Goal: Obtain resource: Download file/media

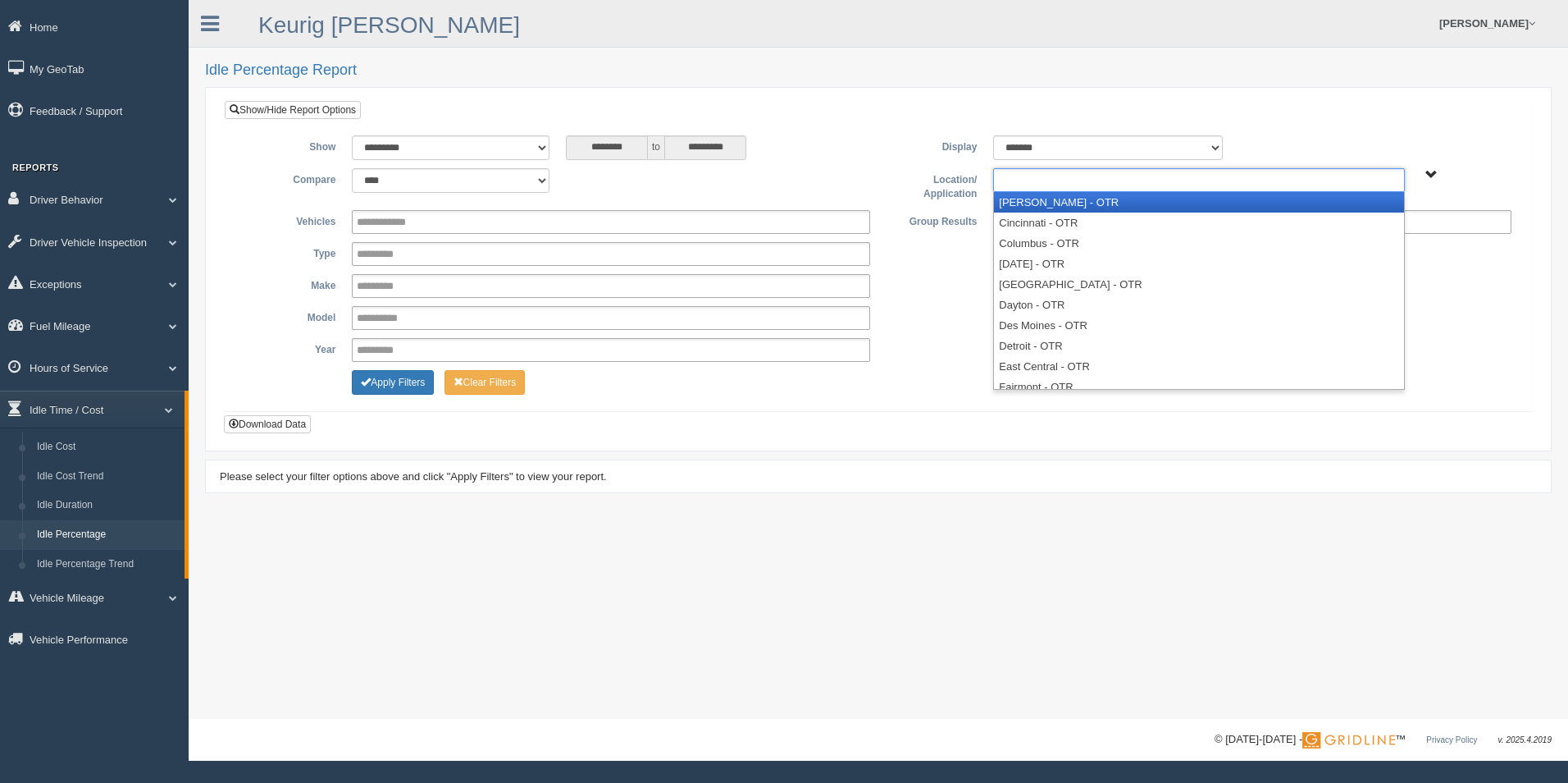
click at [1057, 180] on input "text" at bounding box center [1033, 180] width 71 height 20
click at [1056, 200] on li "[PERSON_NAME] - OTR" at bounding box center [1199, 202] width 410 height 20
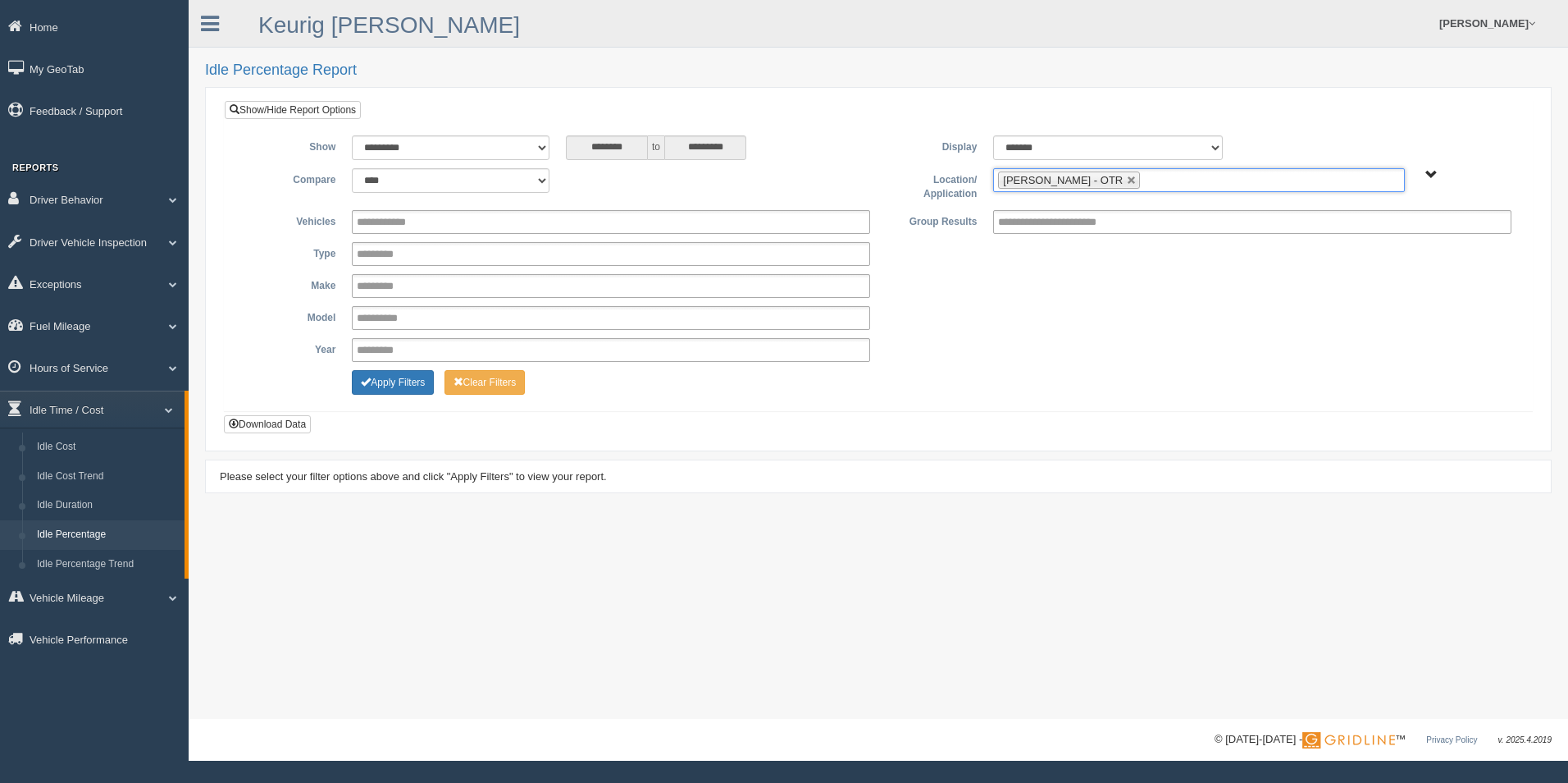
click at [1117, 183] on ul "[PERSON_NAME] - OTR" at bounding box center [1198, 180] width 411 height 24
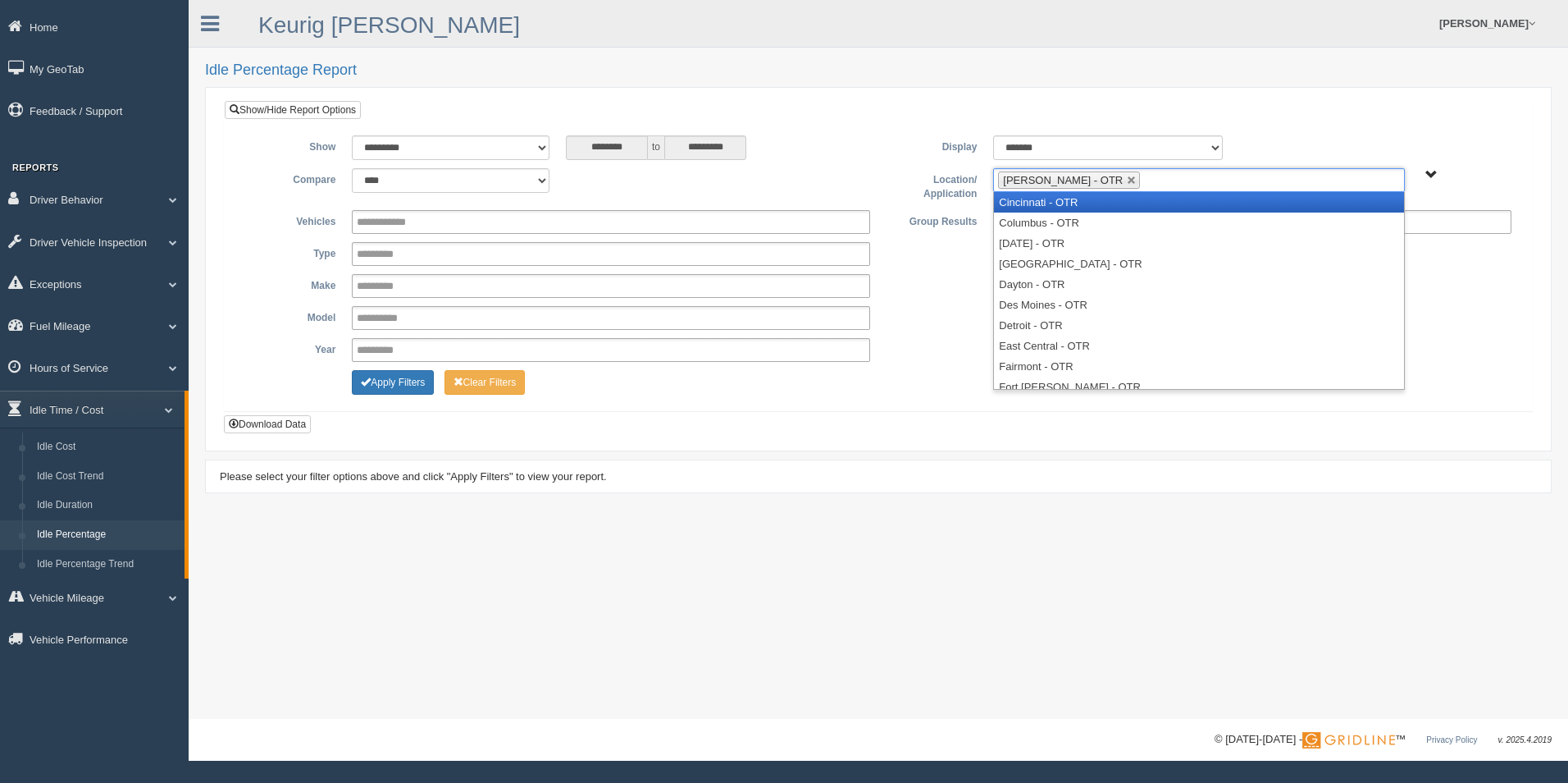
click at [1101, 209] on li "Cincinnati - OTR" at bounding box center [1199, 202] width 410 height 20
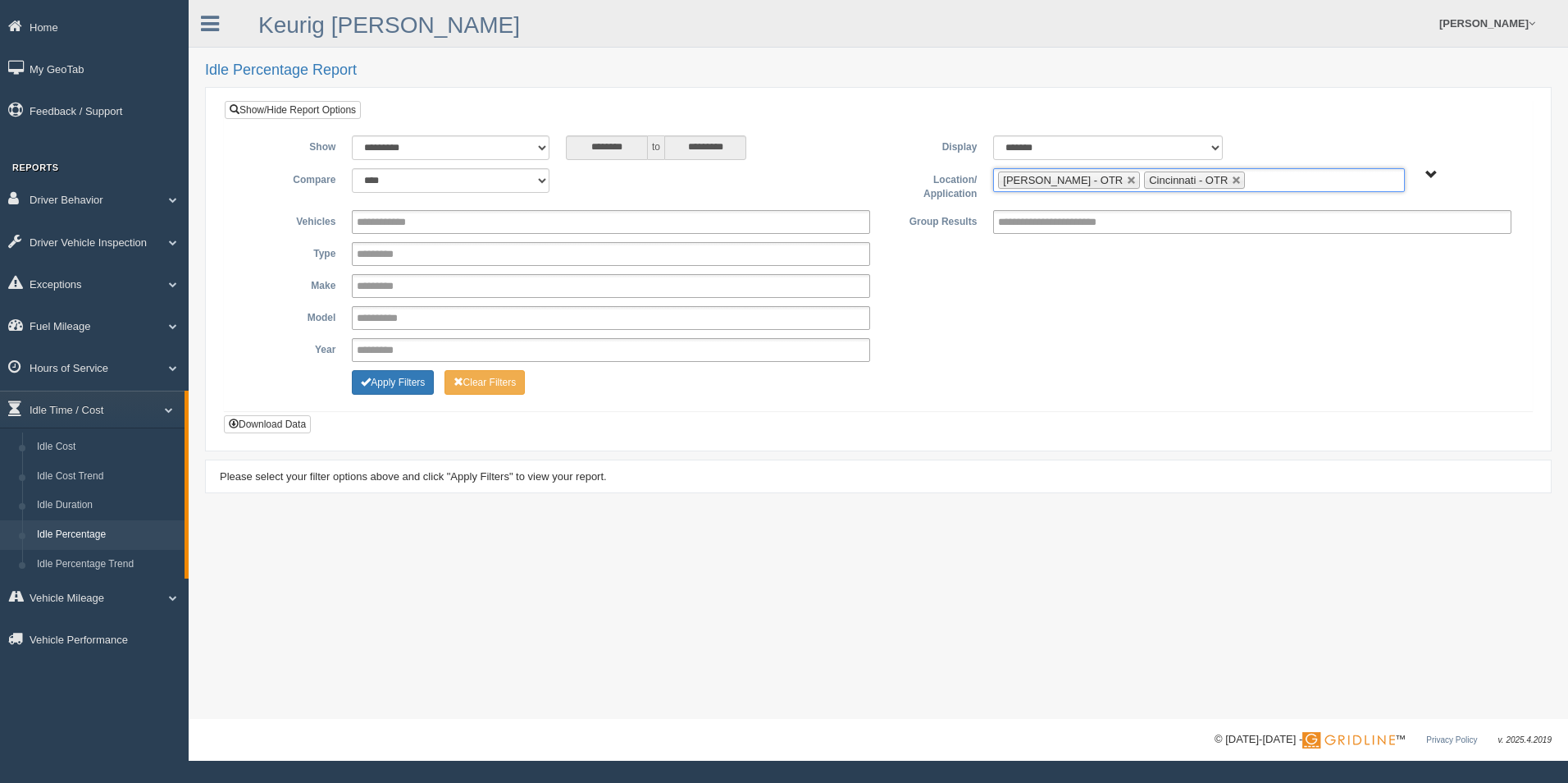
click at [1249, 176] on input "text" at bounding box center [1259, 180] width 20 height 20
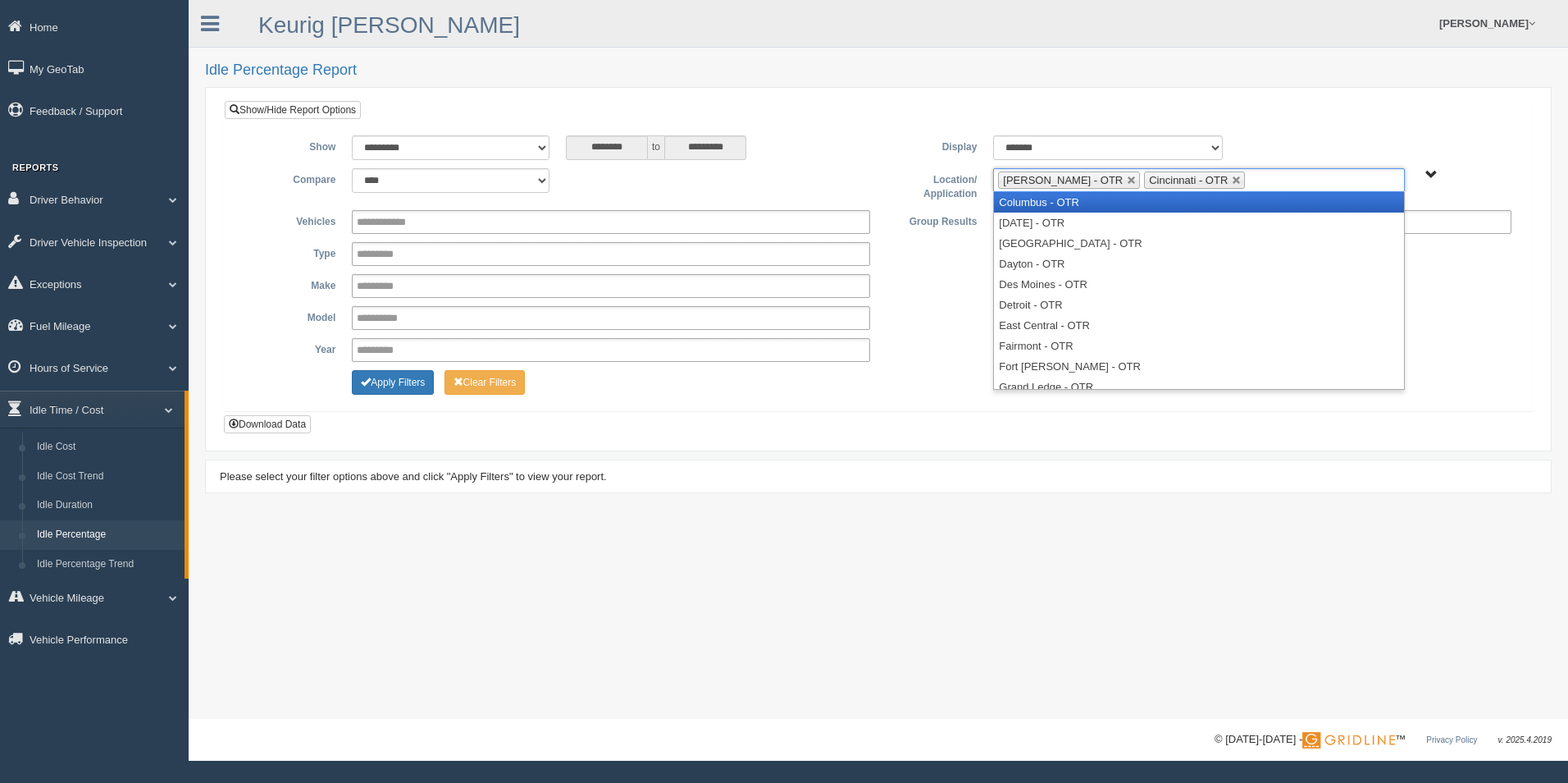
click at [1167, 207] on li "Columbus - OTR" at bounding box center [1199, 202] width 410 height 20
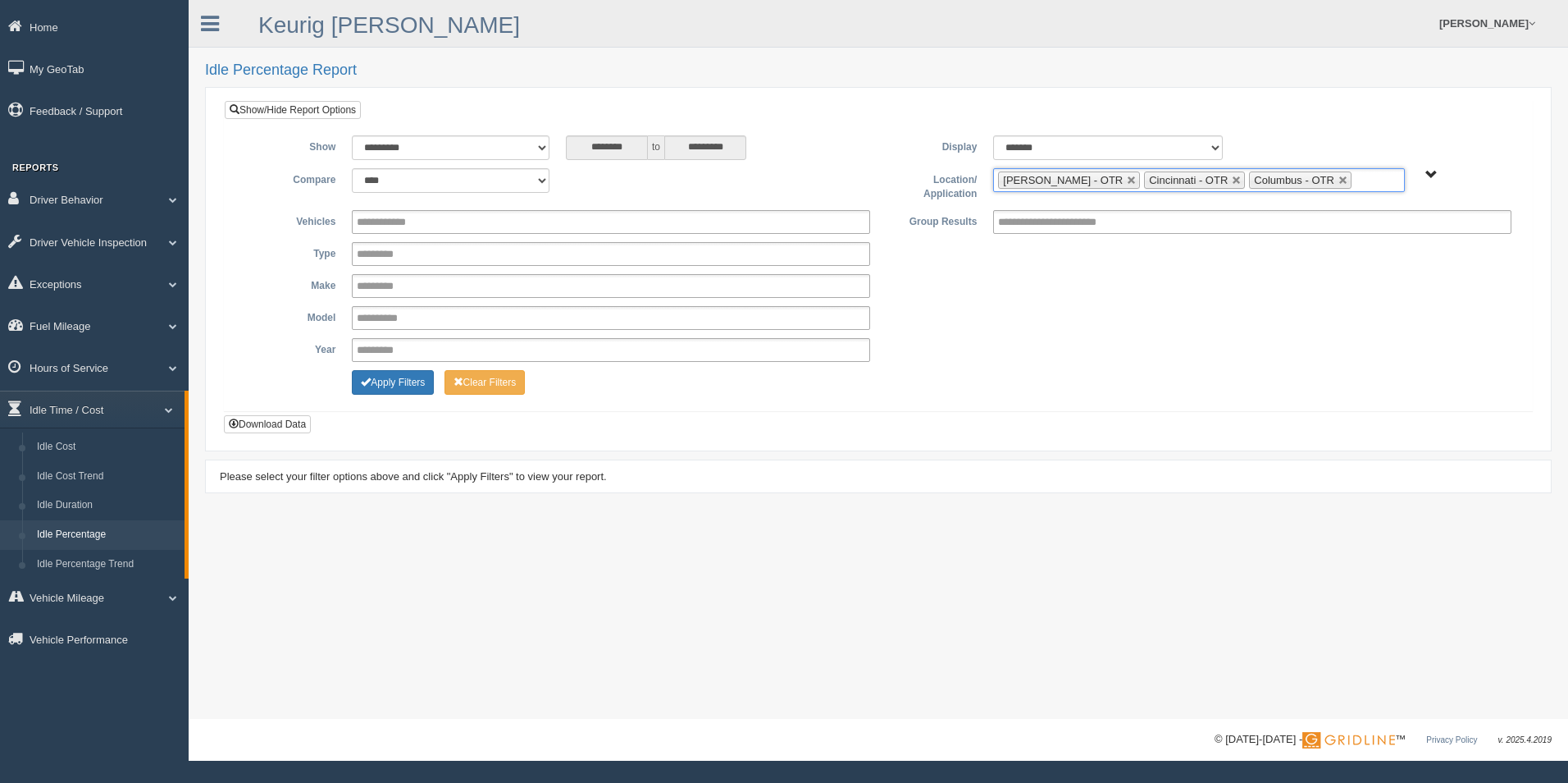
click at [1355, 176] on input "text" at bounding box center [1365, 180] width 20 height 20
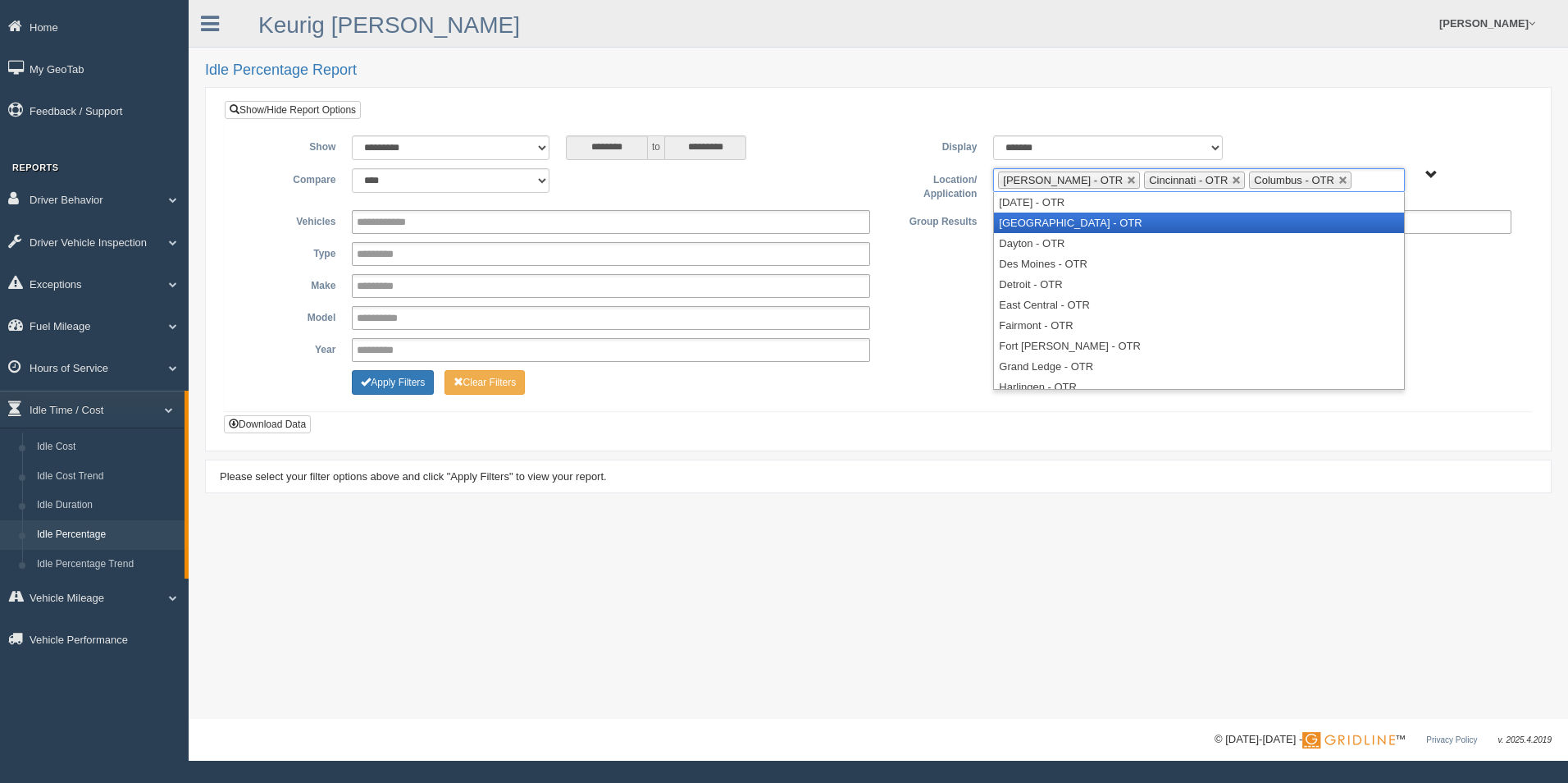
click at [1194, 220] on li "[GEOGRAPHIC_DATA] - OTR" at bounding box center [1199, 222] width 410 height 20
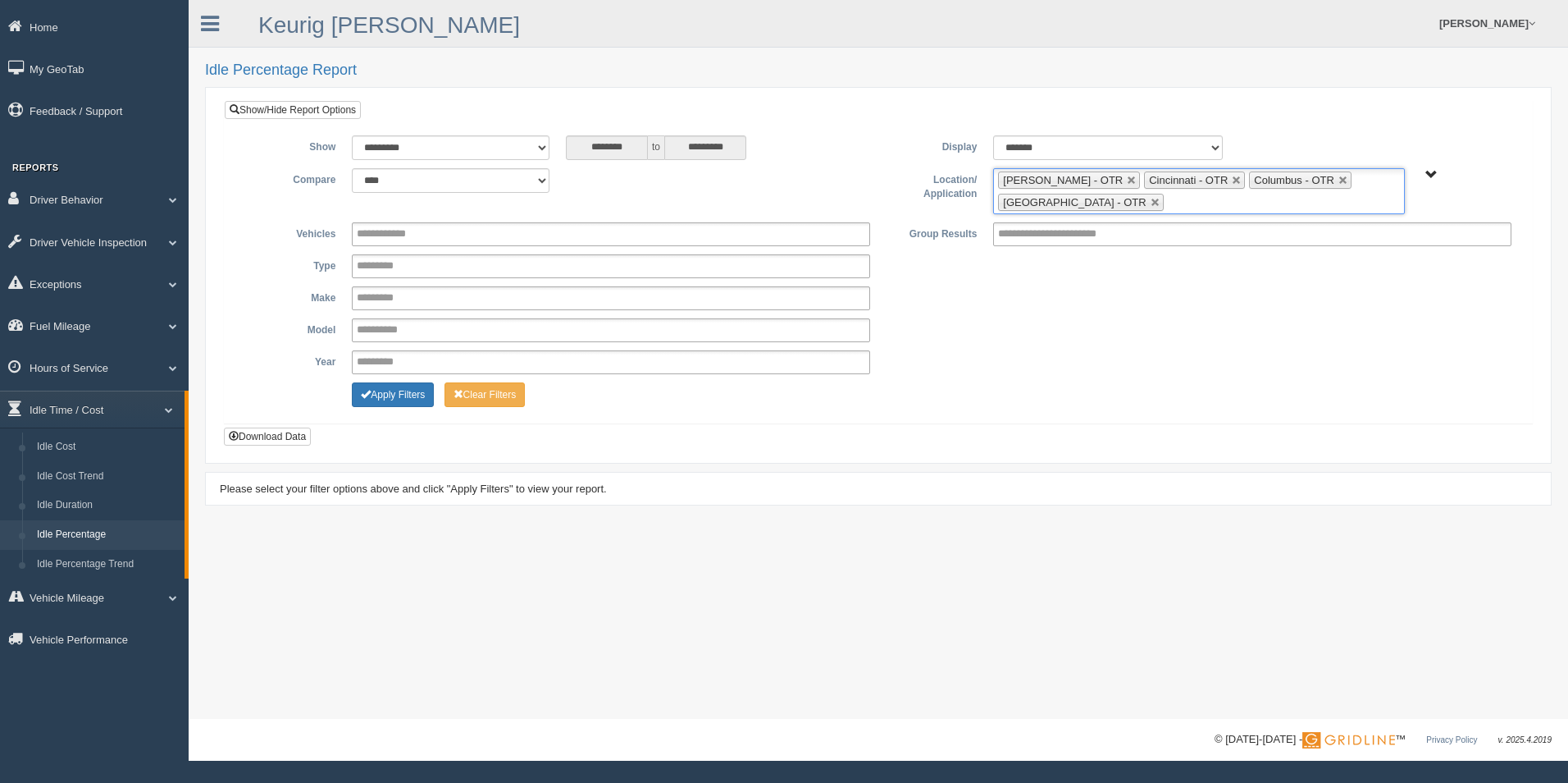
click at [1286, 197] on ul "[PERSON_NAME] - OTR Cincinnati - OTR Columbus - OTR [GEOGRAPHIC_DATA] - [GEOGRA…" at bounding box center [1198, 191] width 411 height 46
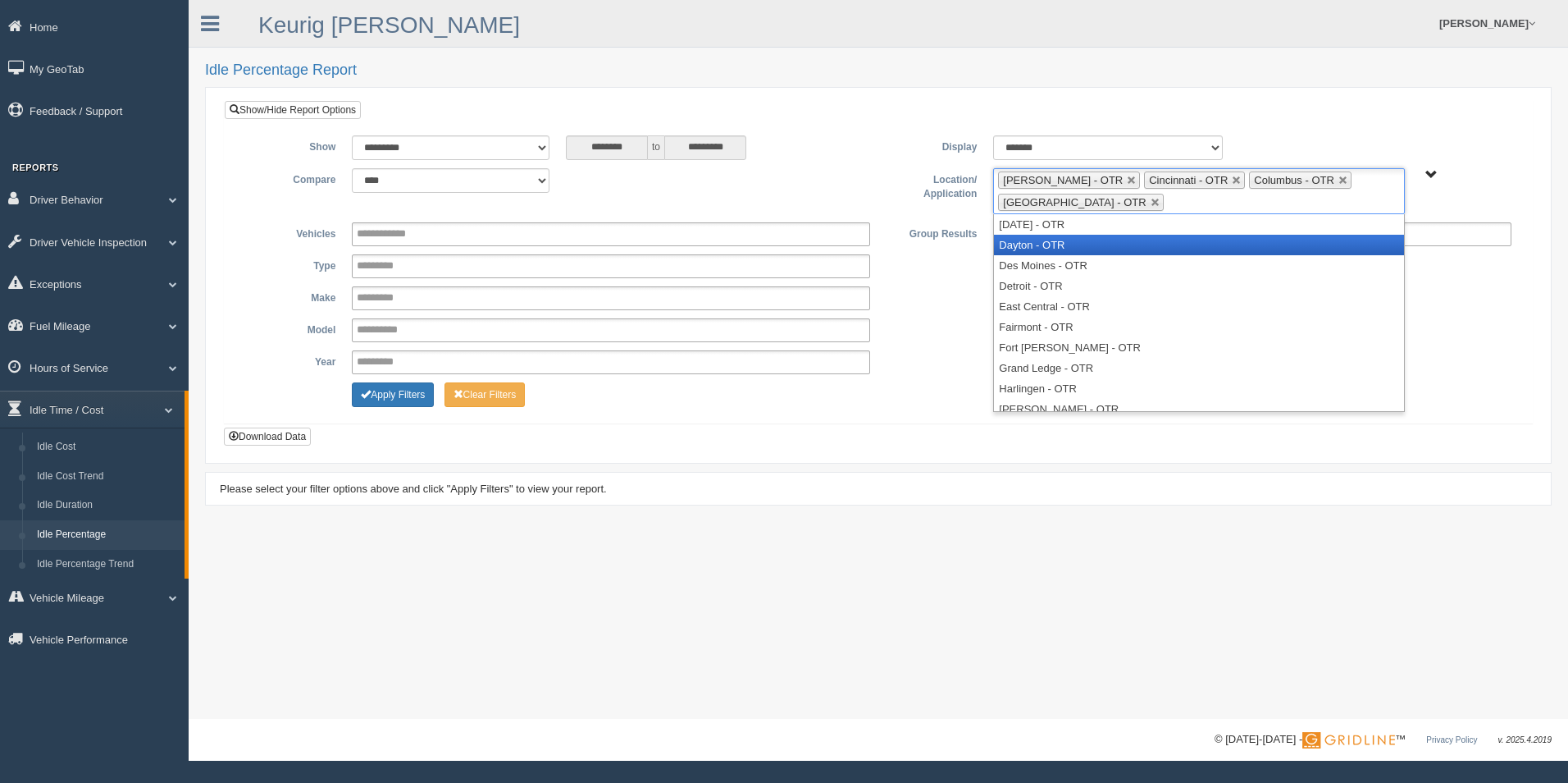
click at [1149, 248] on li "Dayton - OTR" at bounding box center [1199, 245] width 410 height 20
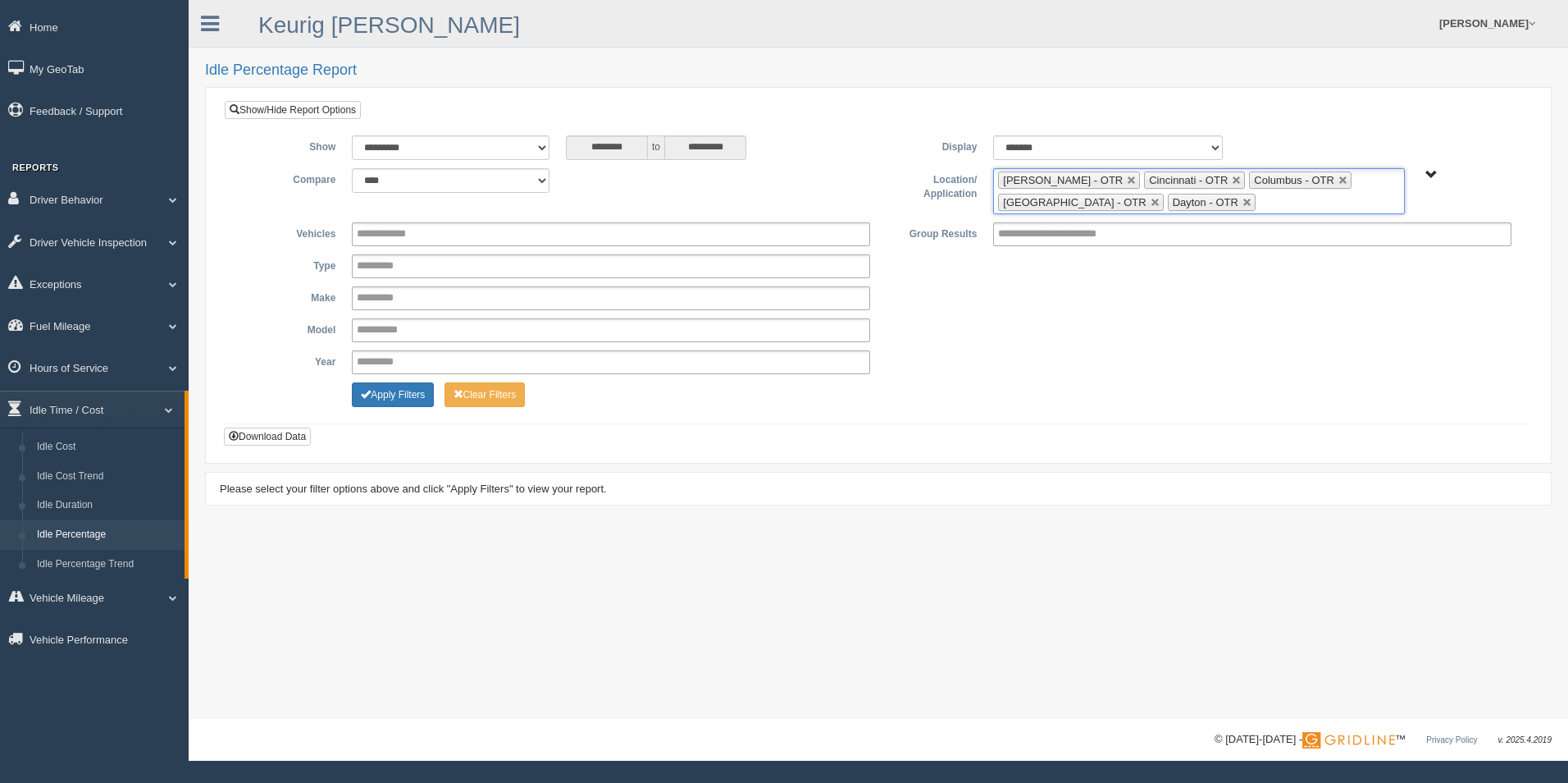
click at [1279, 200] on ul "[PERSON_NAME] - OTR Cincinnati - OTR Columbus - OTR [GEOGRAPHIC_DATA] - [GEOGRA…" at bounding box center [1198, 191] width 411 height 46
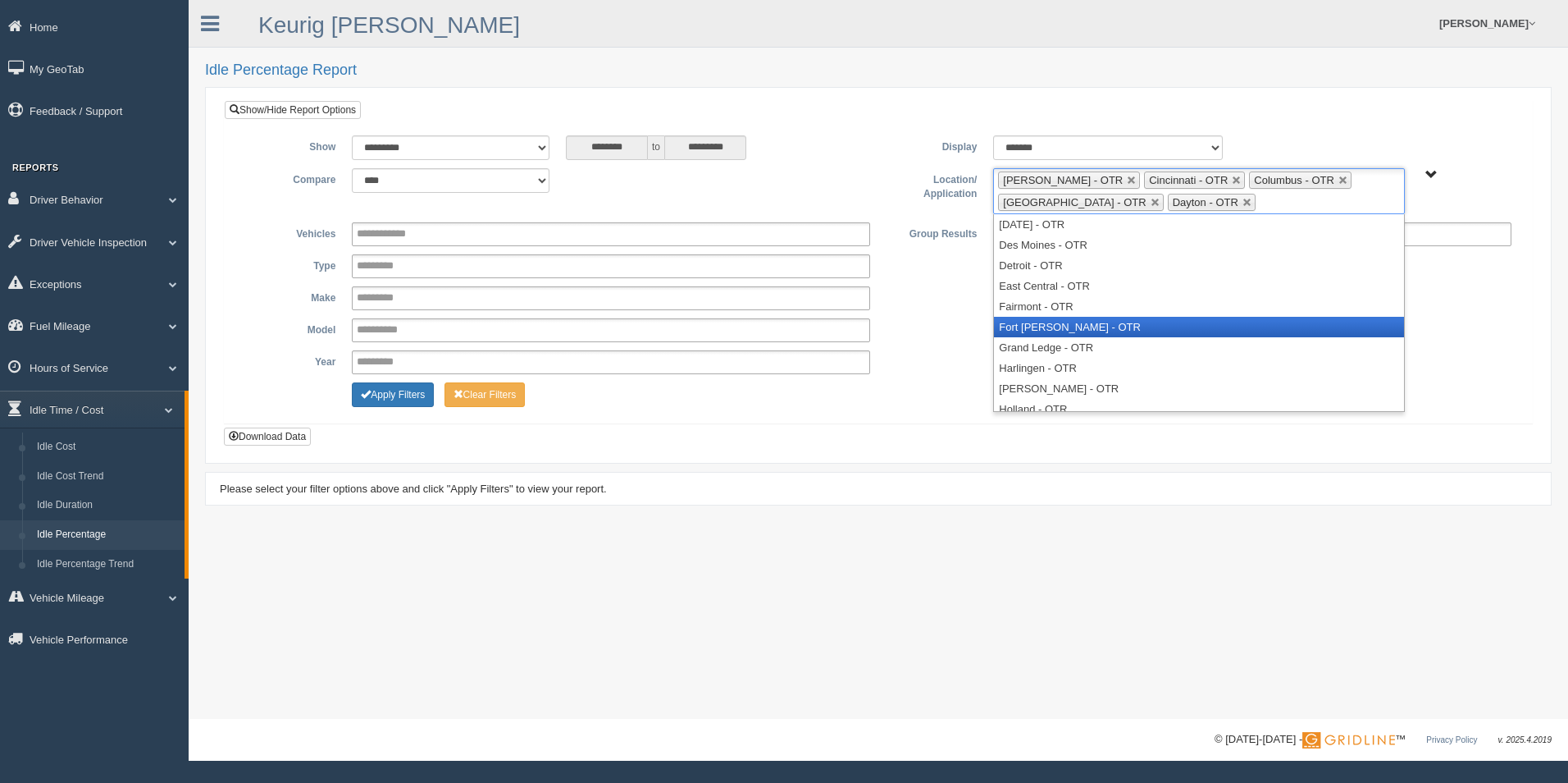
click at [1178, 325] on li "Fort [PERSON_NAME] - OTR" at bounding box center [1199, 327] width 410 height 20
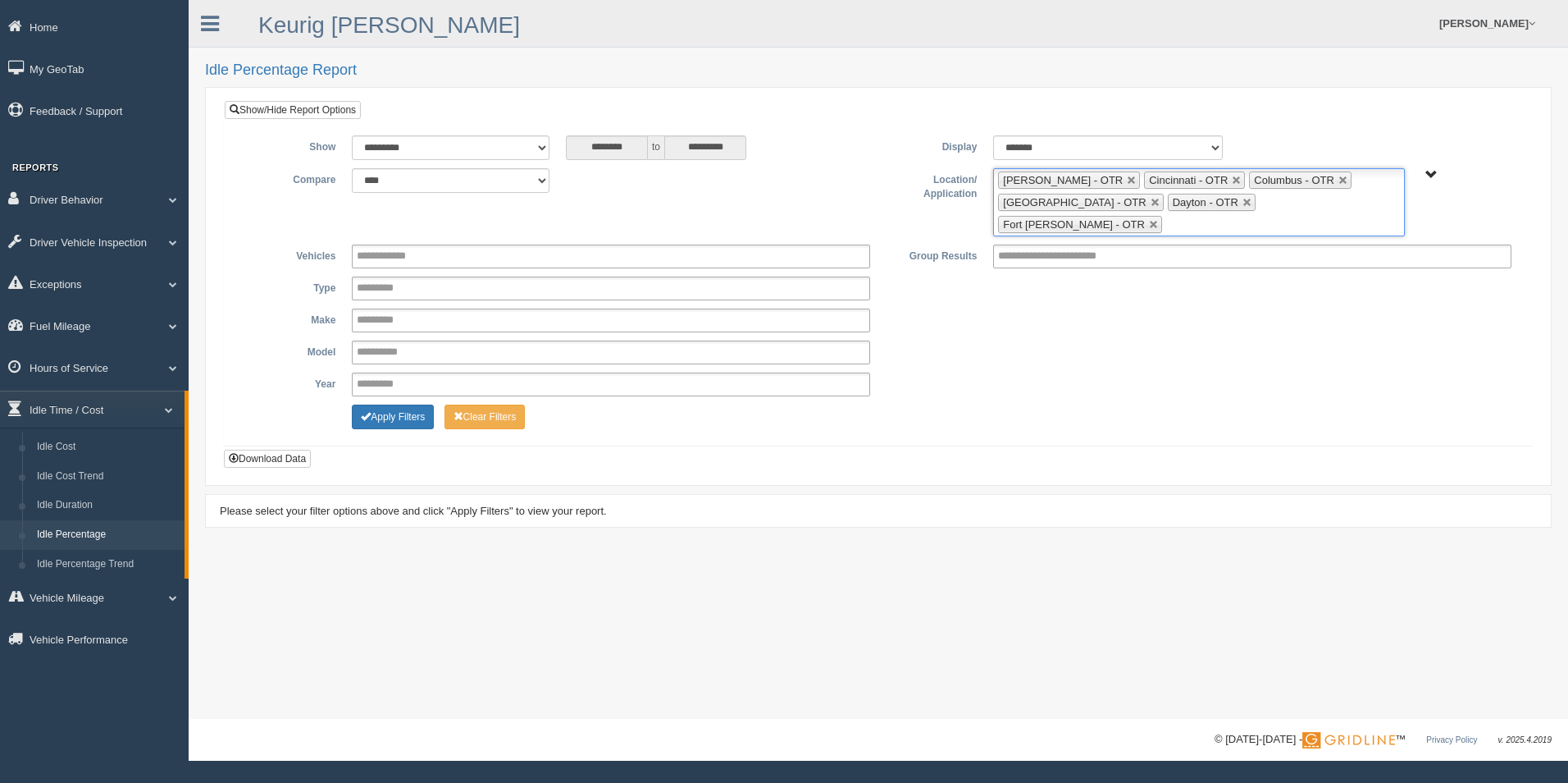
click at [1186, 215] on input "text" at bounding box center [1176, 224] width 20 height 20
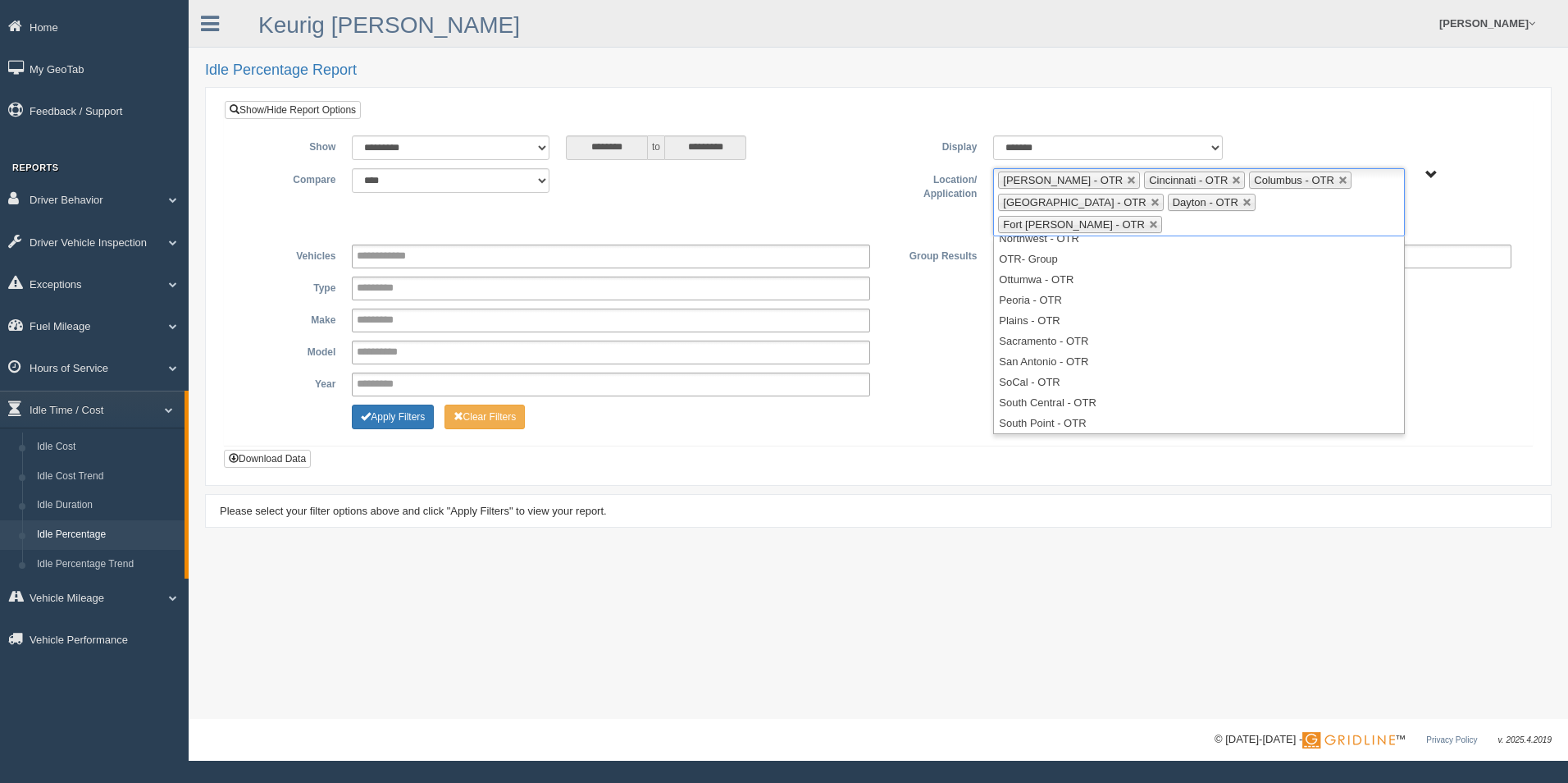
scroll to position [644, 0]
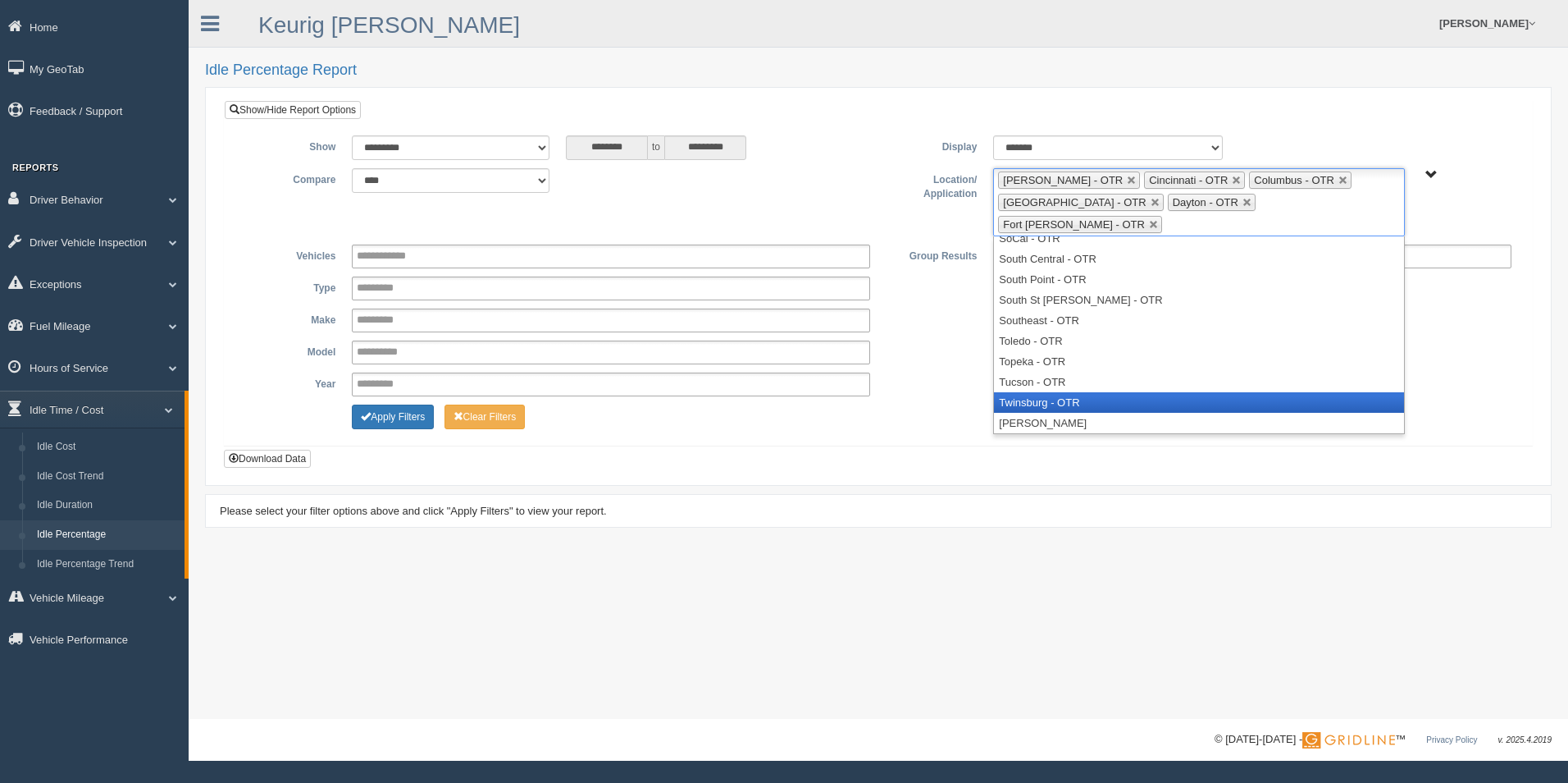
click at [1126, 392] on li "Twinsburg - OTR" at bounding box center [1199, 402] width 410 height 20
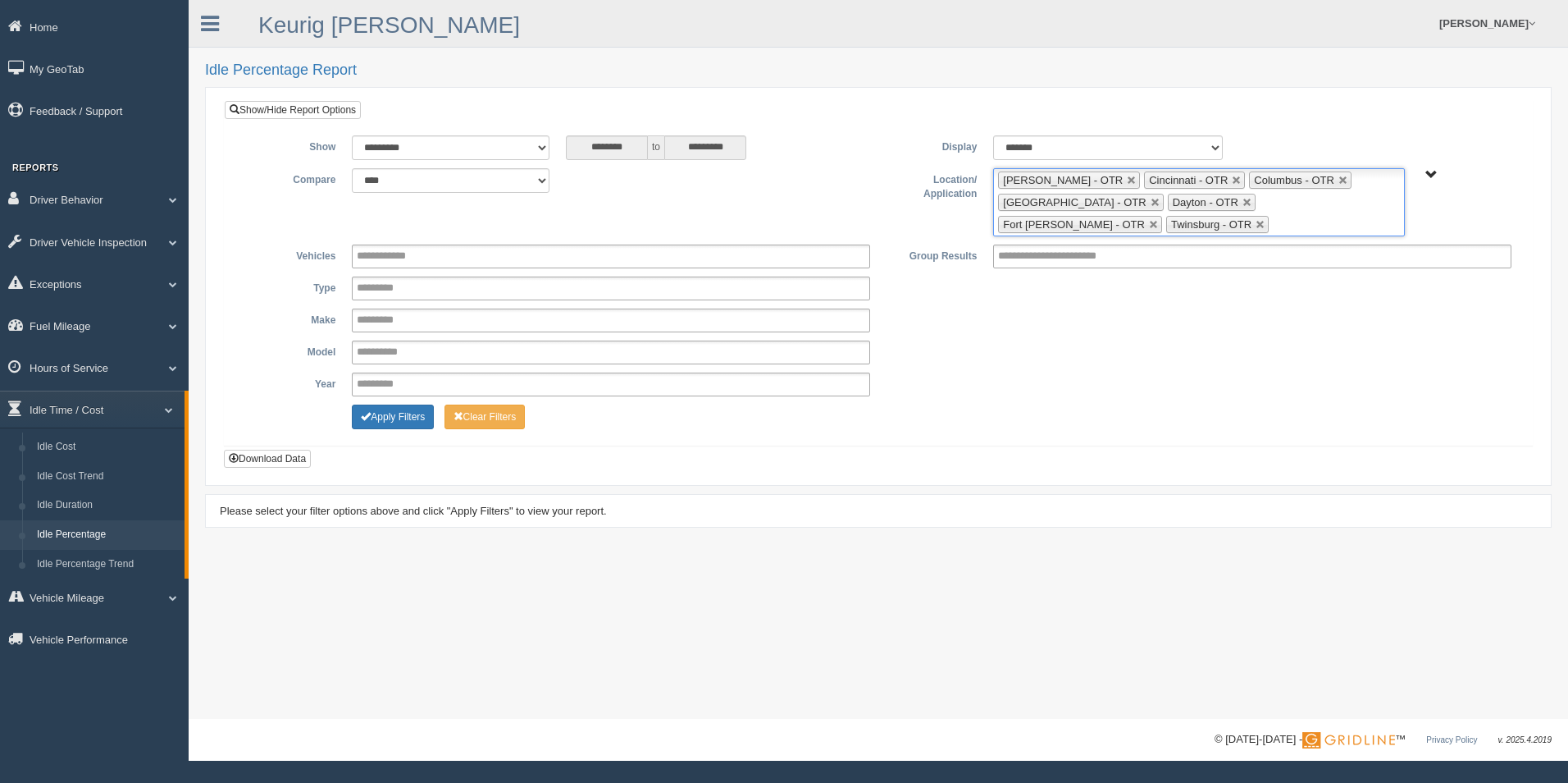
scroll to position [624, 0]
click at [1146, 223] on ul "[PERSON_NAME] - OTR Cincinnati - OTR Columbus - OTR [GEOGRAPHIC_DATA] - [GEOGRA…" at bounding box center [1198, 202] width 411 height 68
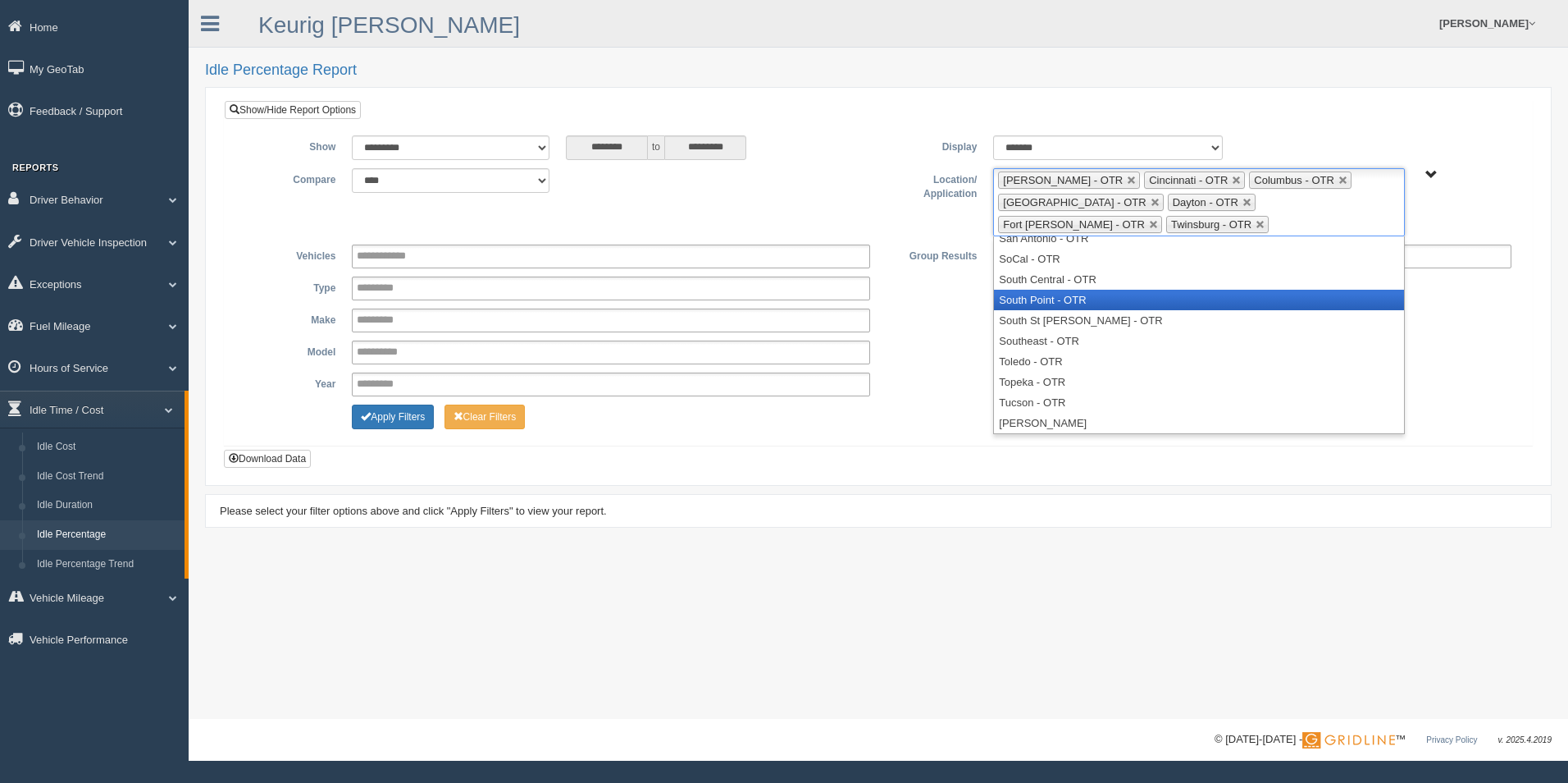
click at [1102, 301] on li "South Point - OTR" at bounding box center [1199, 300] width 410 height 20
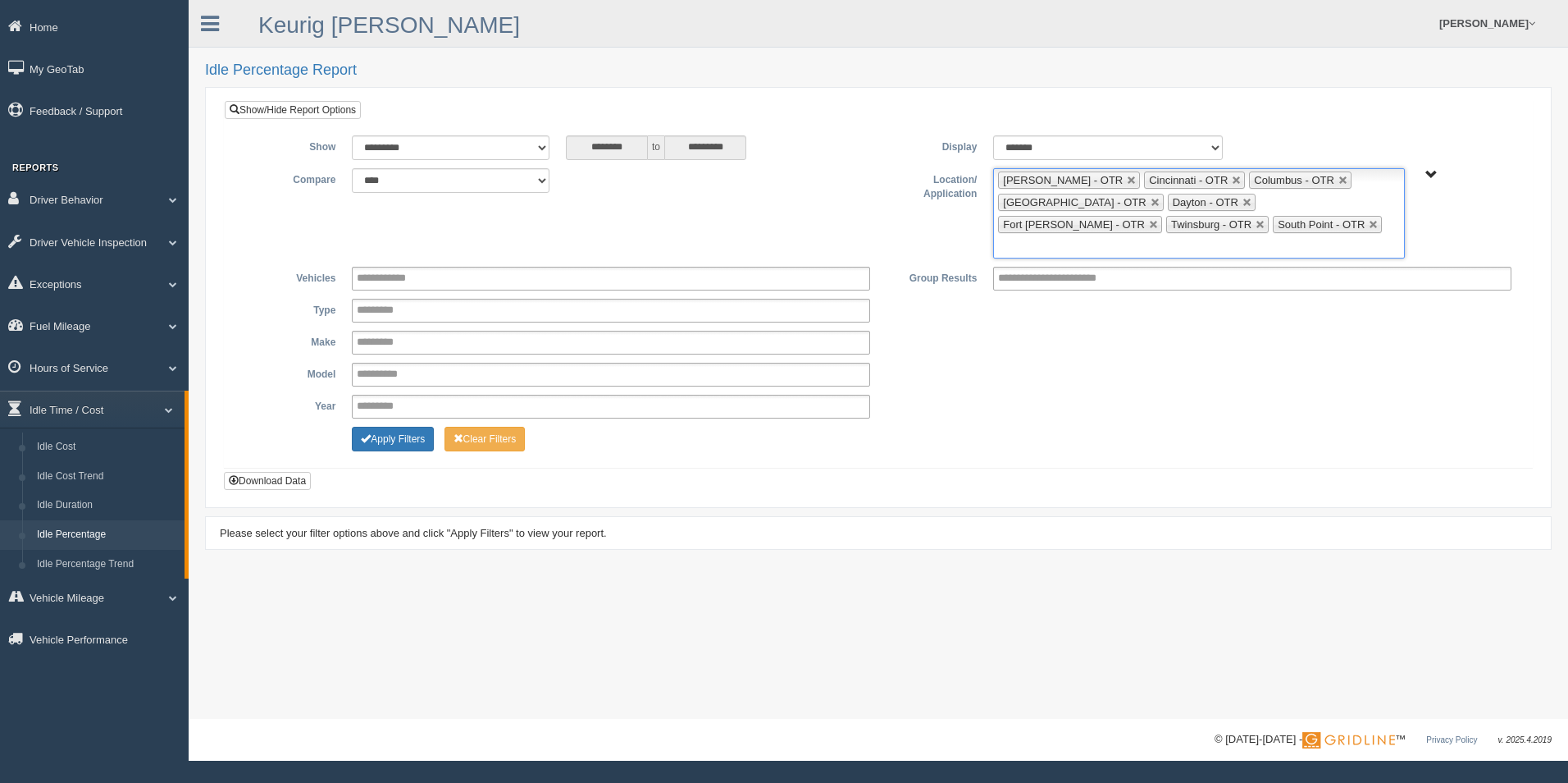
click at [1244, 227] on ul "[PERSON_NAME] - OTR Cincinnati - OTR Columbus - OTR [GEOGRAPHIC_DATA] - [GEOGRA…" at bounding box center [1198, 213] width 411 height 90
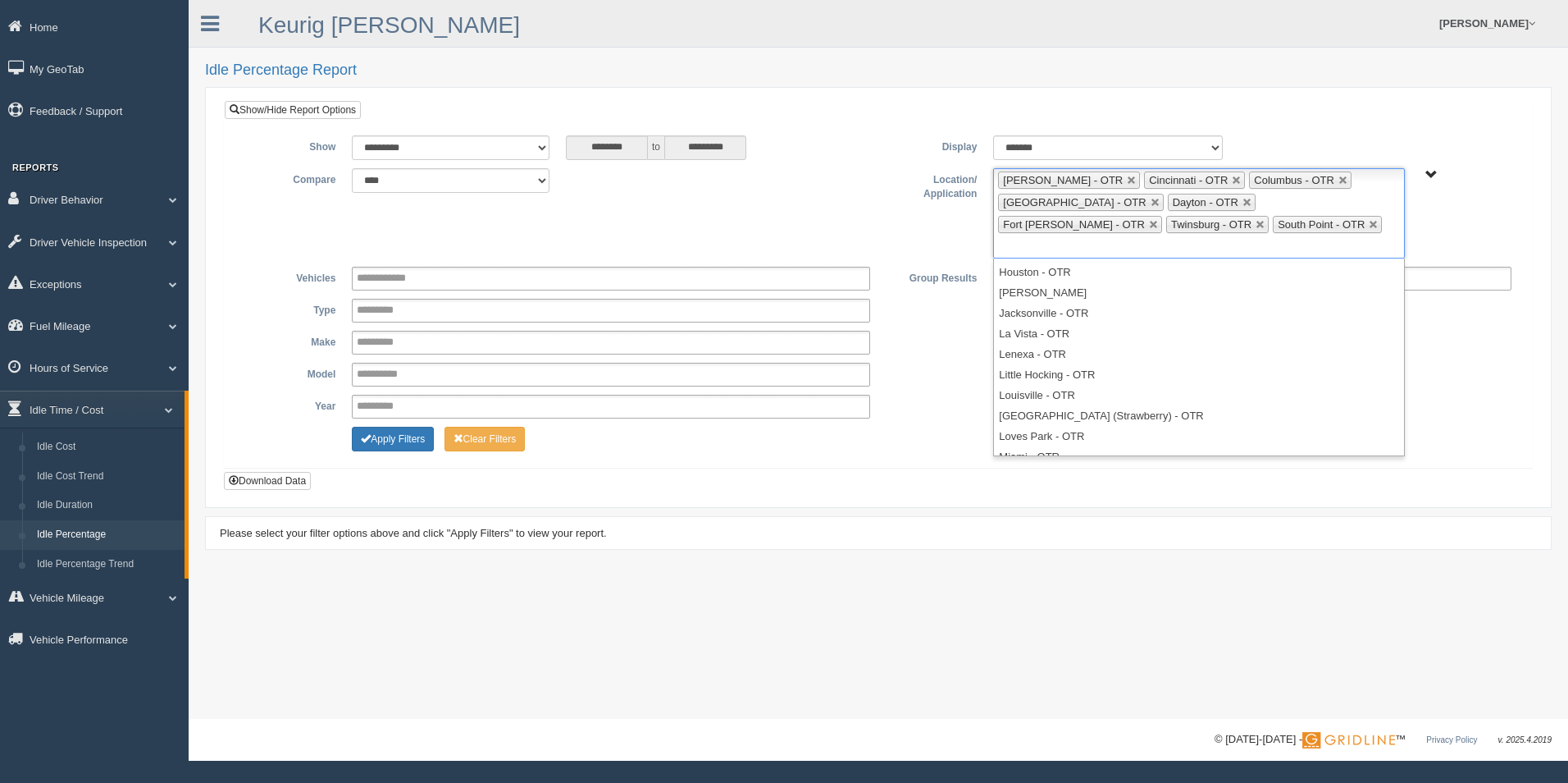
scroll to position [205, 0]
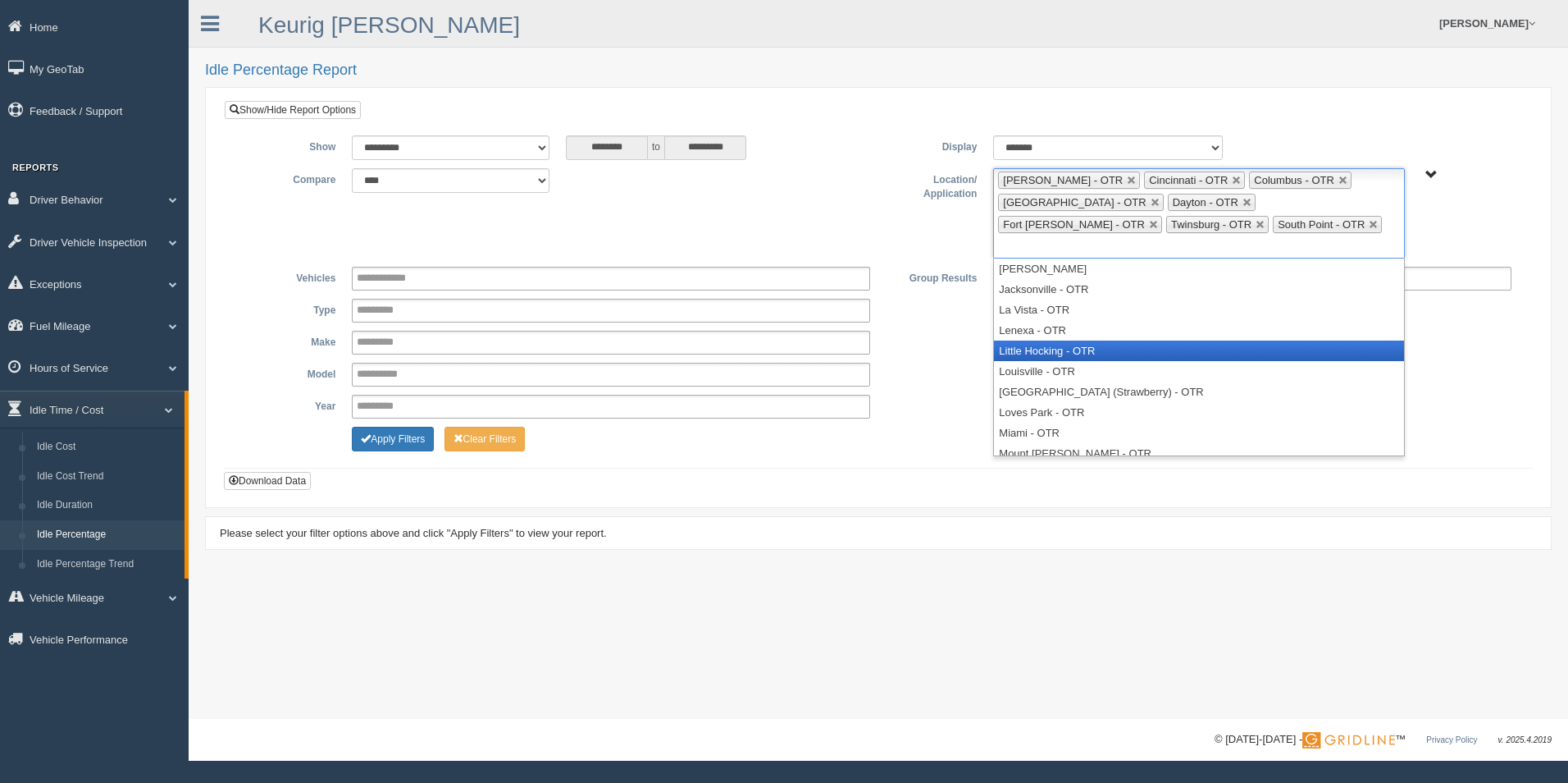
click at [1117, 340] on li "Little Hocking - OTR" at bounding box center [1199, 350] width 410 height 20
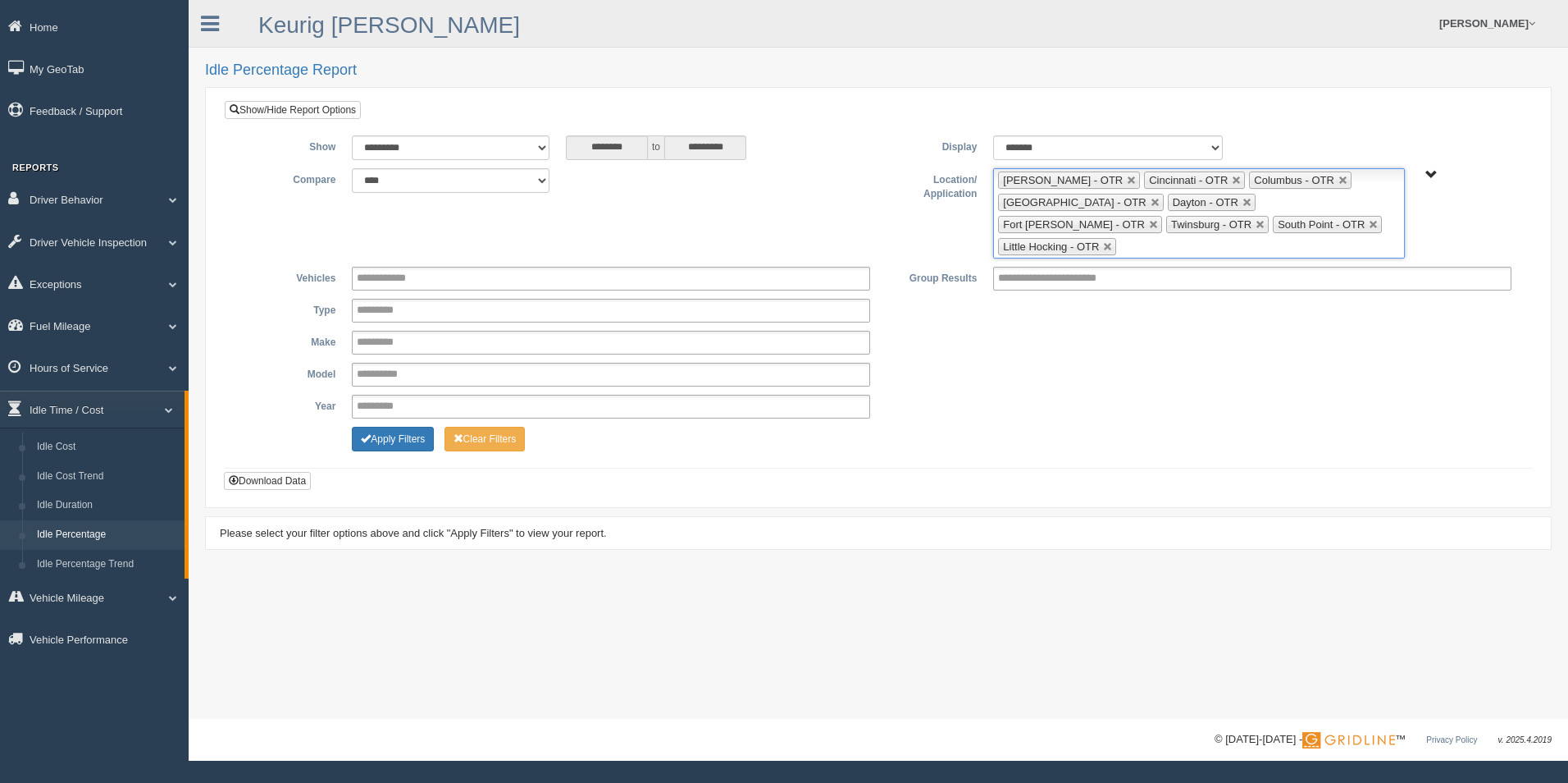
click at [1355, 222] on ul "[PERSON_NAME] - OTR Cincinnati - OTR Columbus - OTR [GEOGRAPHIC_DATA] - [GEOGRA…" at bounding box center [1198, 213] width 411 height 90
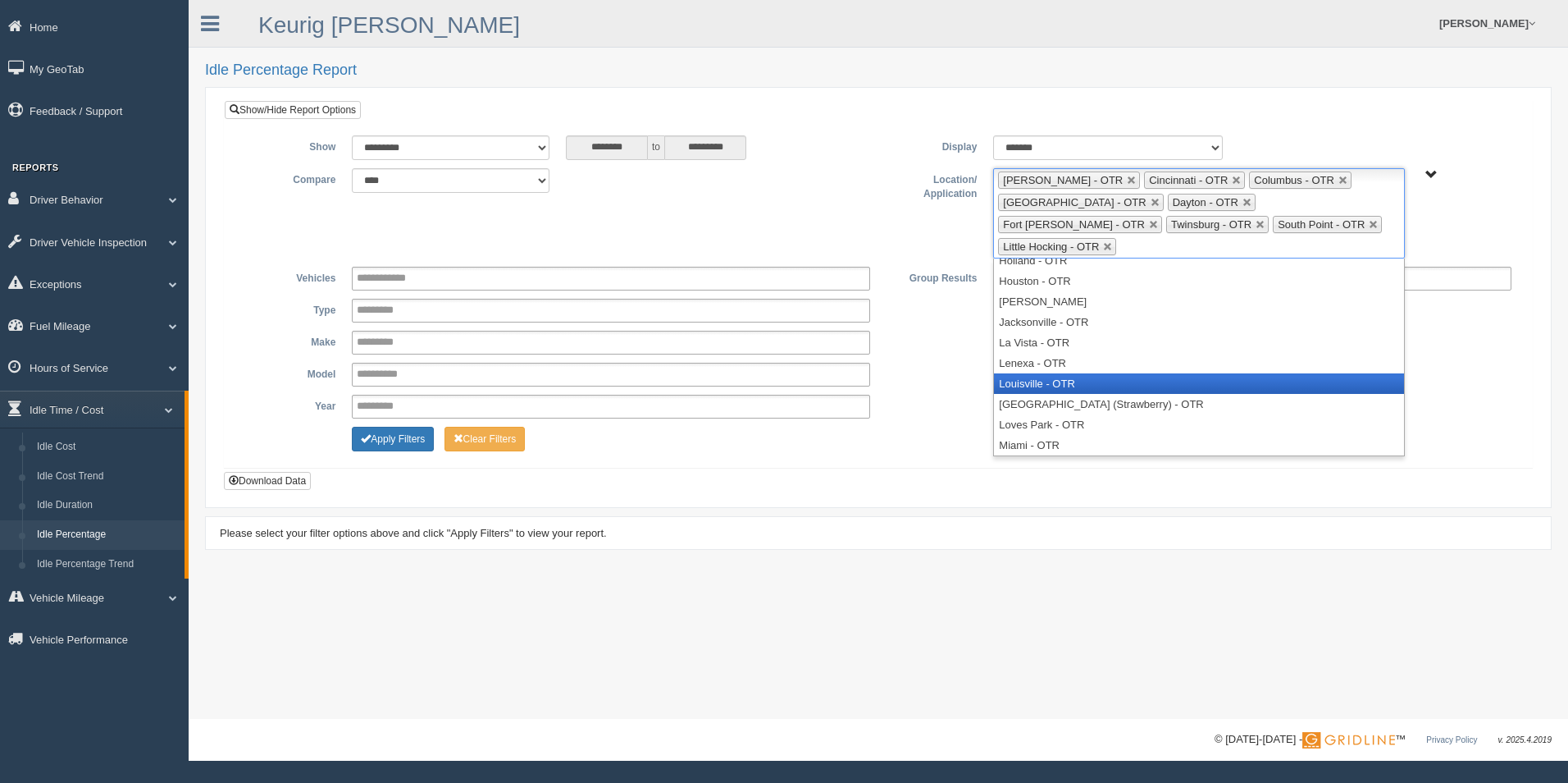
scroll to position [0, 0]
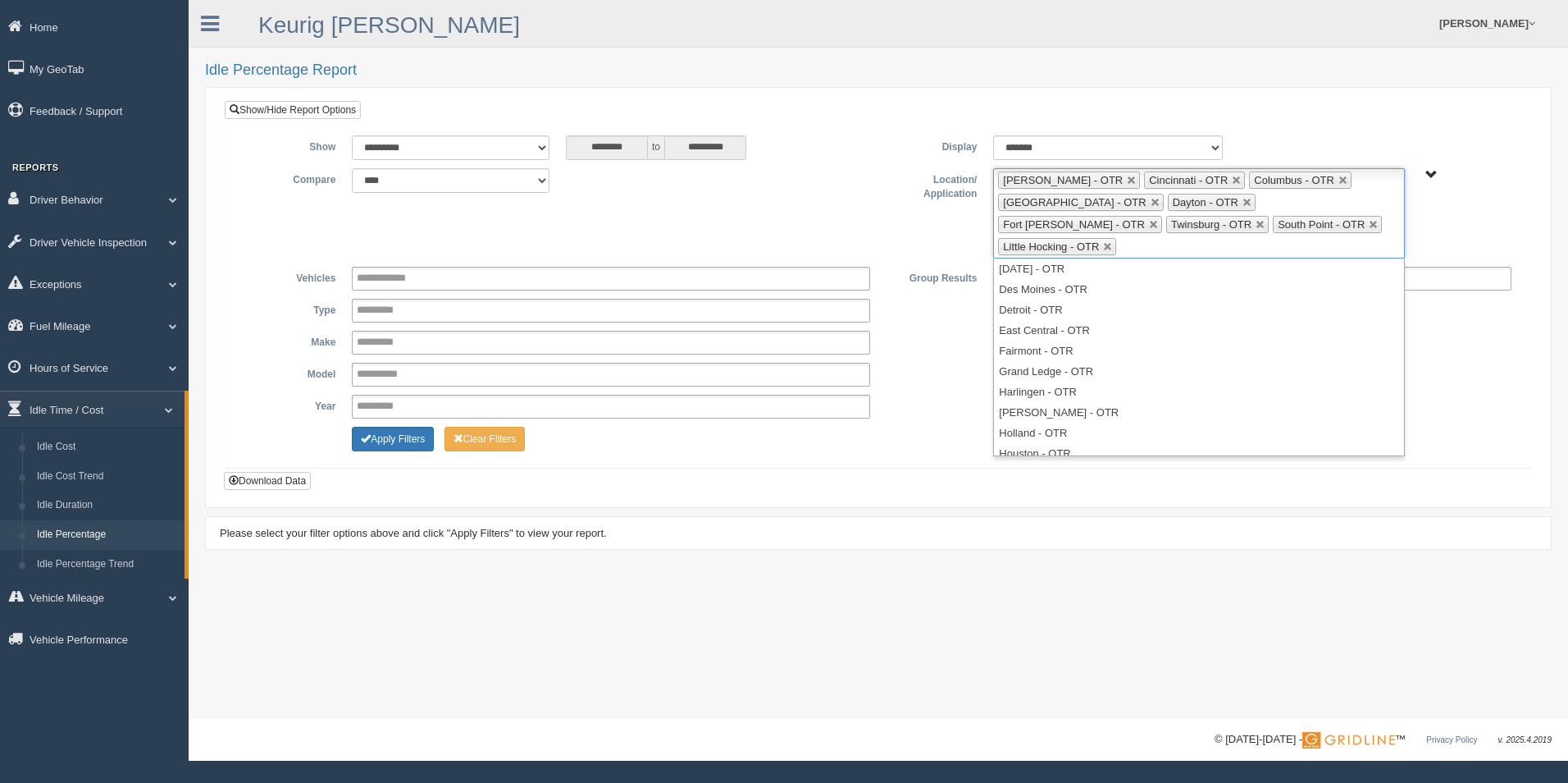
click at [857, 464] on div "**********" at bounding box center [878, 297] width 1309 height 393
click at [277, 472] on button "Download Data" at bounding box center [268, 480] width 87 height 18
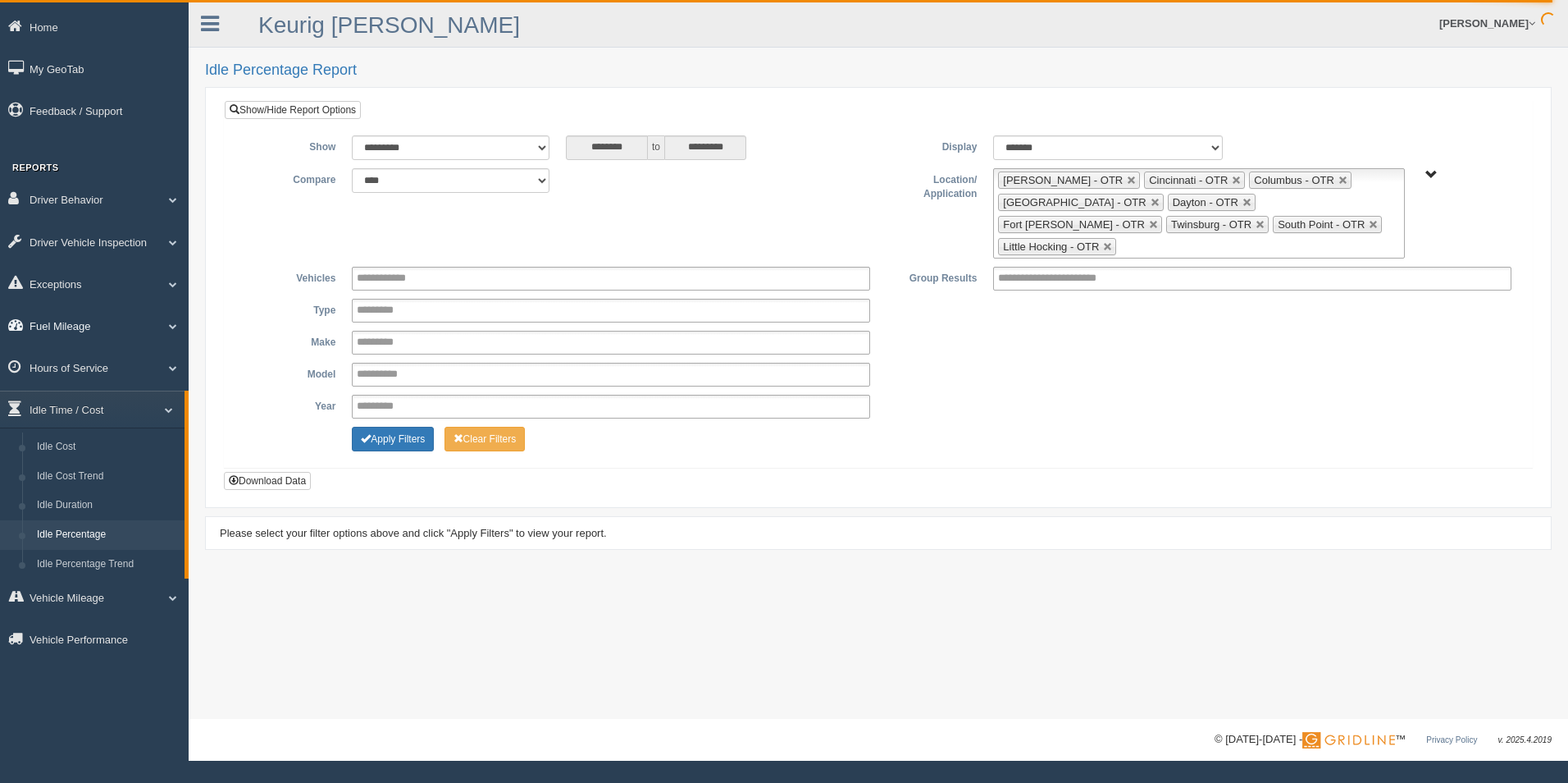
click at [175, 326] on span at bounding box center [166, 326] width 21 height 8
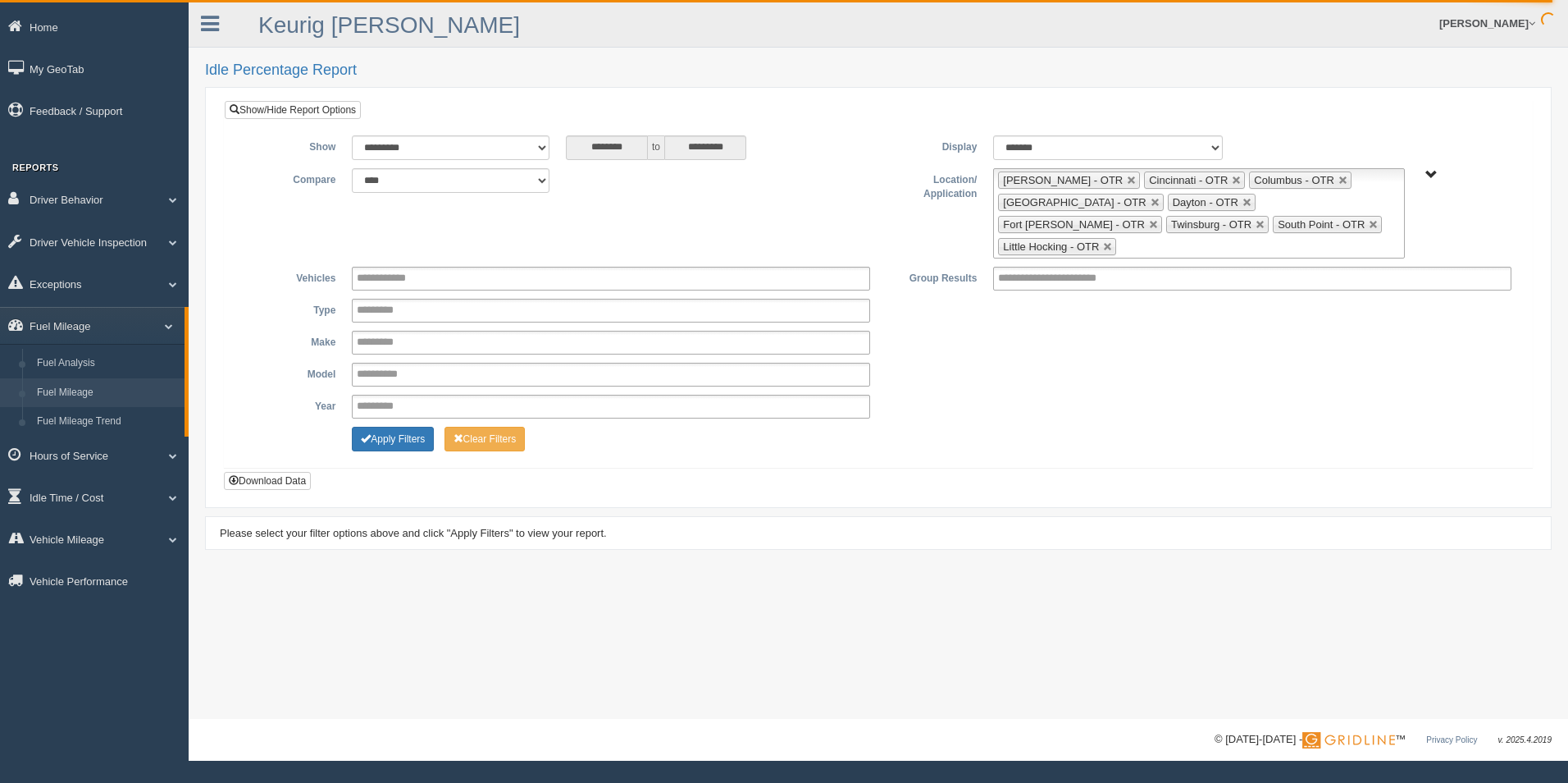
click at [111, 399] on link "Fuel Mileage" at bounding box center [107, 392] width 155 height 30
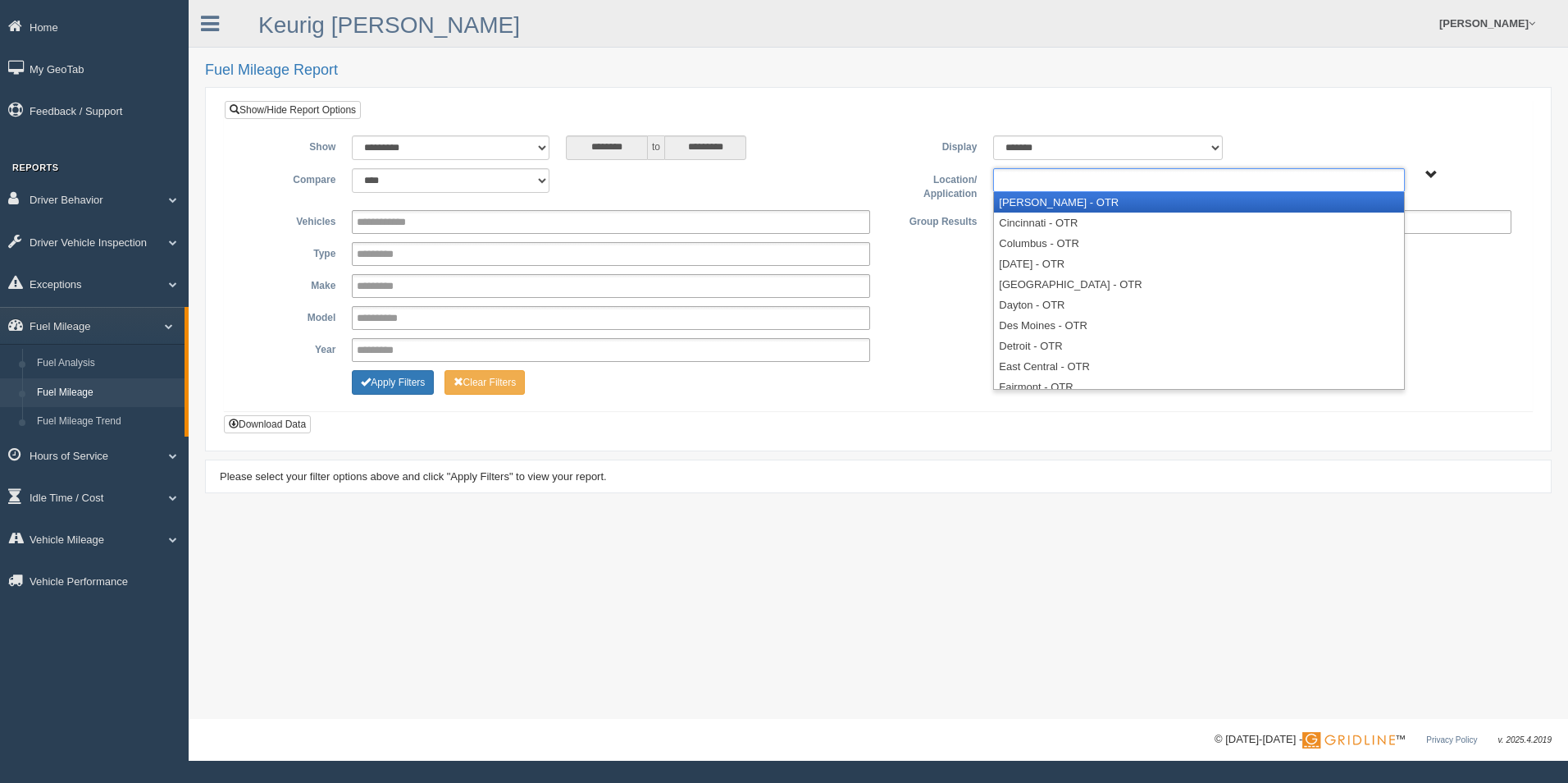
click at [1059, 176] on input "text" at bounding box center [1033, 180] width 71 height 20
click at [1056, 205] on li "[PERSON_NAME] - OTR" at bounding box center [1199, 202] width 410 height 20
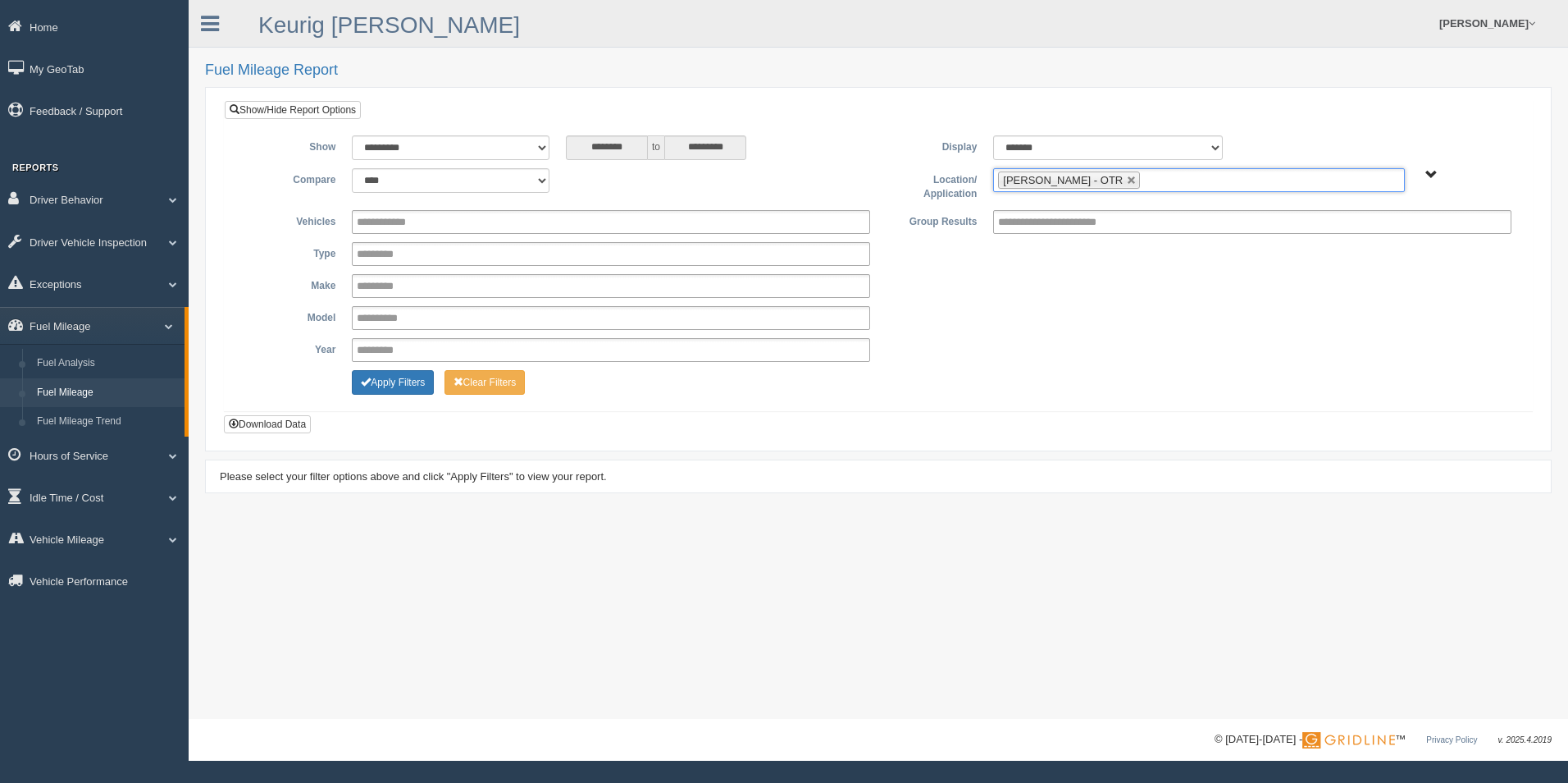
click at [1120, 179] on ul "[PERSON_NAME] - OTR" at bounding box center [1198, 180] width 411 height 24
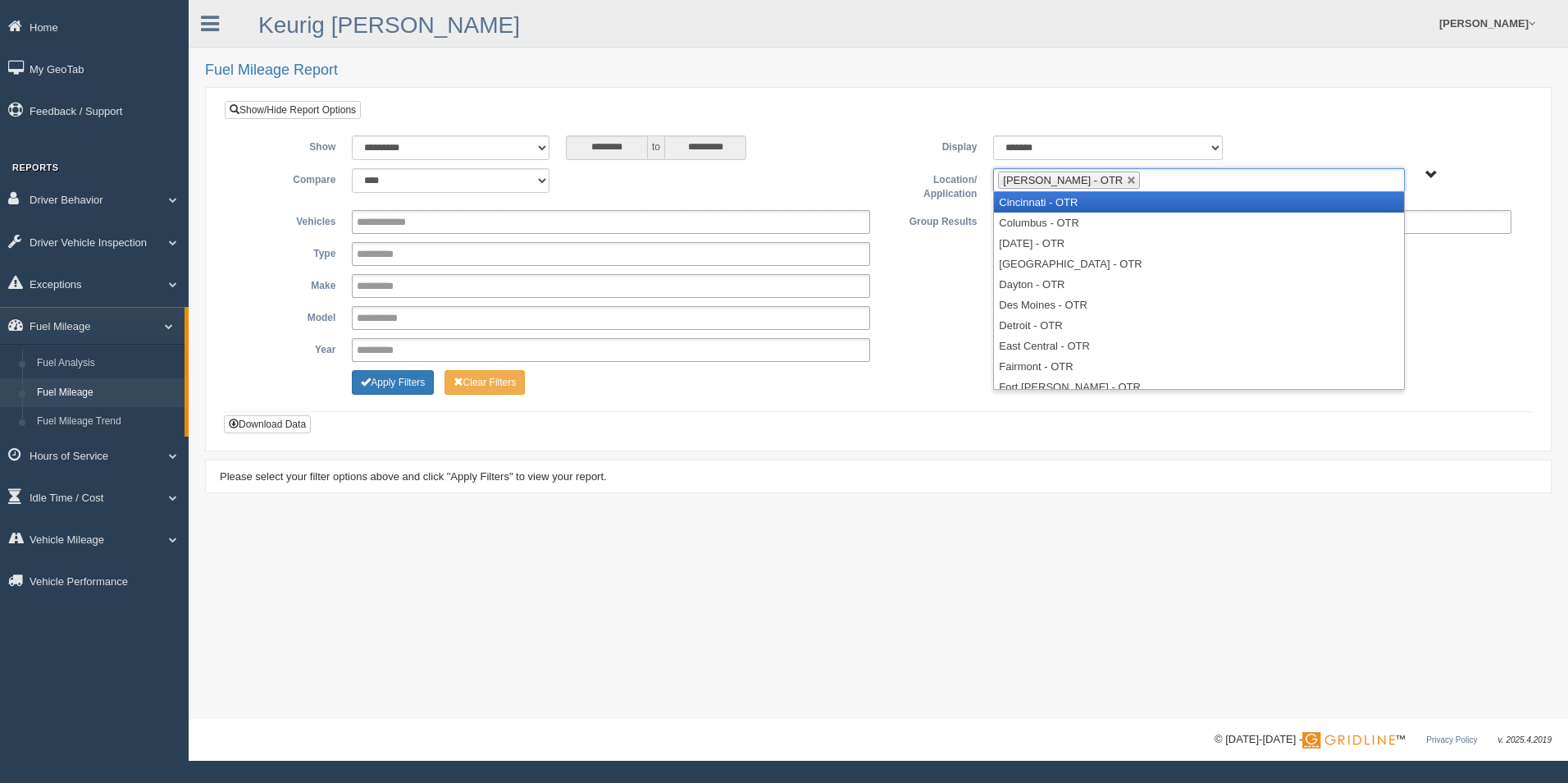
click at [1089, 205] on li "Cincinnati - OTR" at bounding box center [1199, 202] width 410 height 20
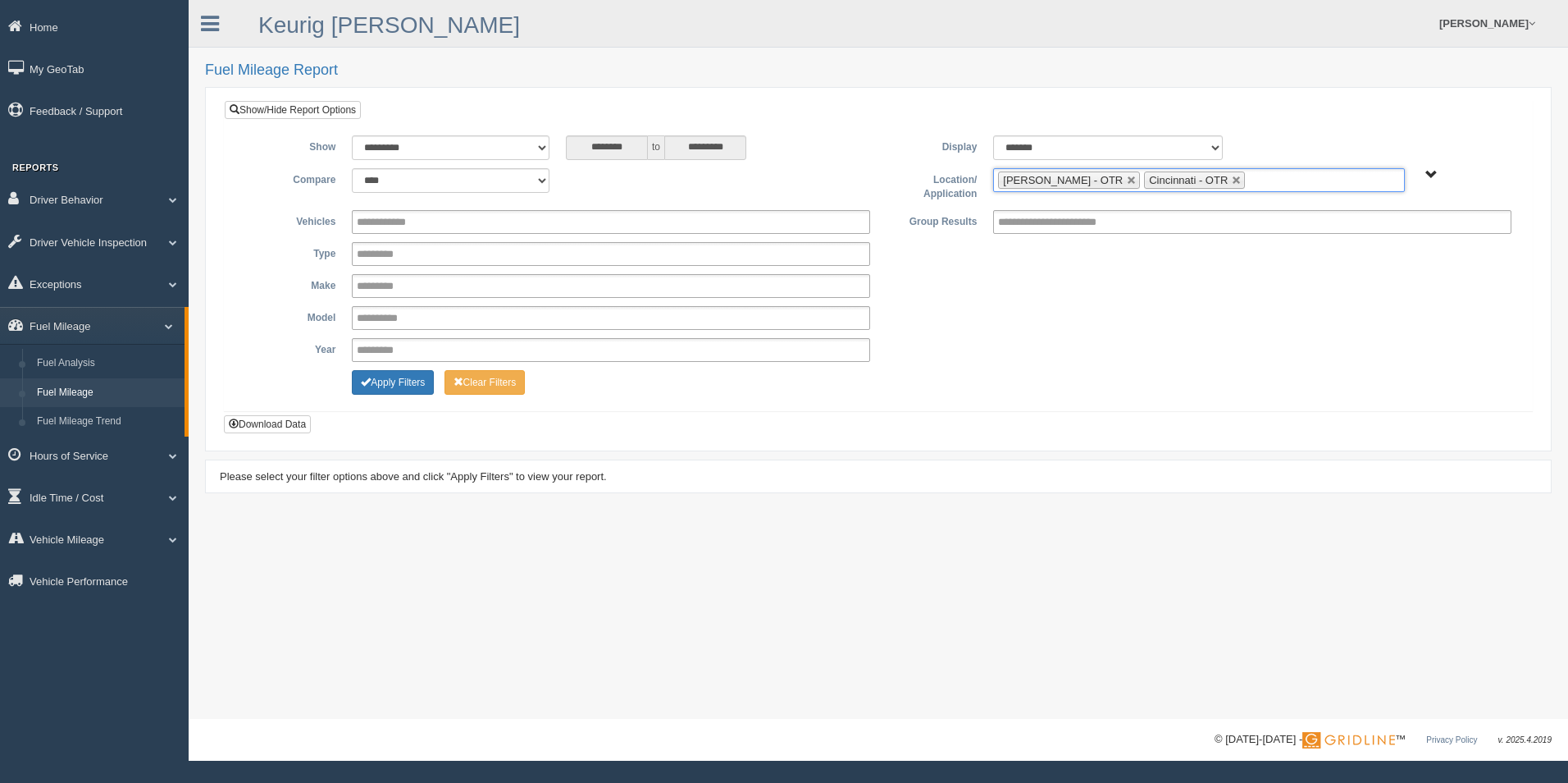
click at [1249, 180] on input "text" at bounding box center [1259, 180] width 20 height 20
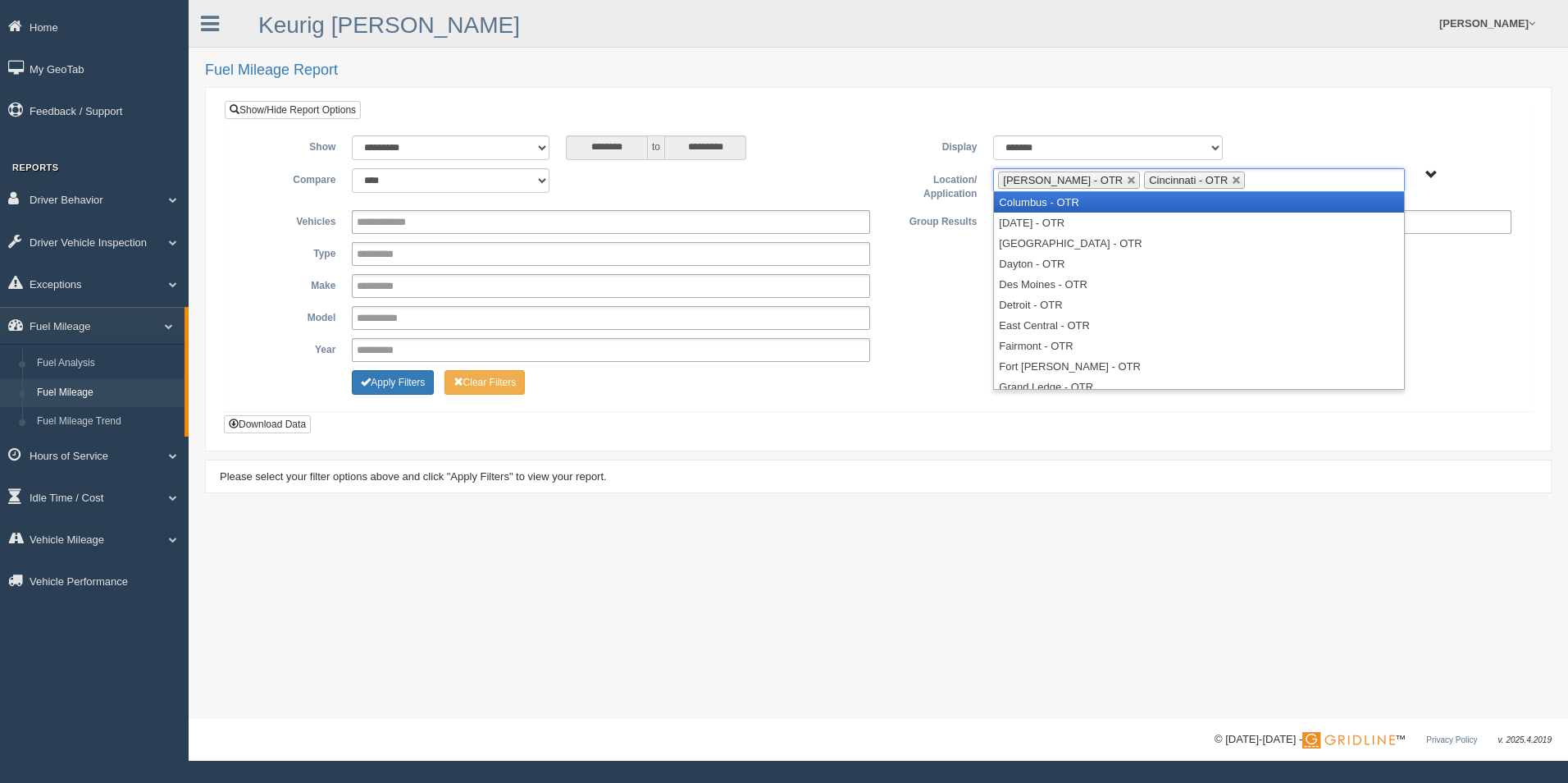
click at [1156, 204] on li "Columbus - OTR" at bounding box center [1199, 202] width 410 height 20
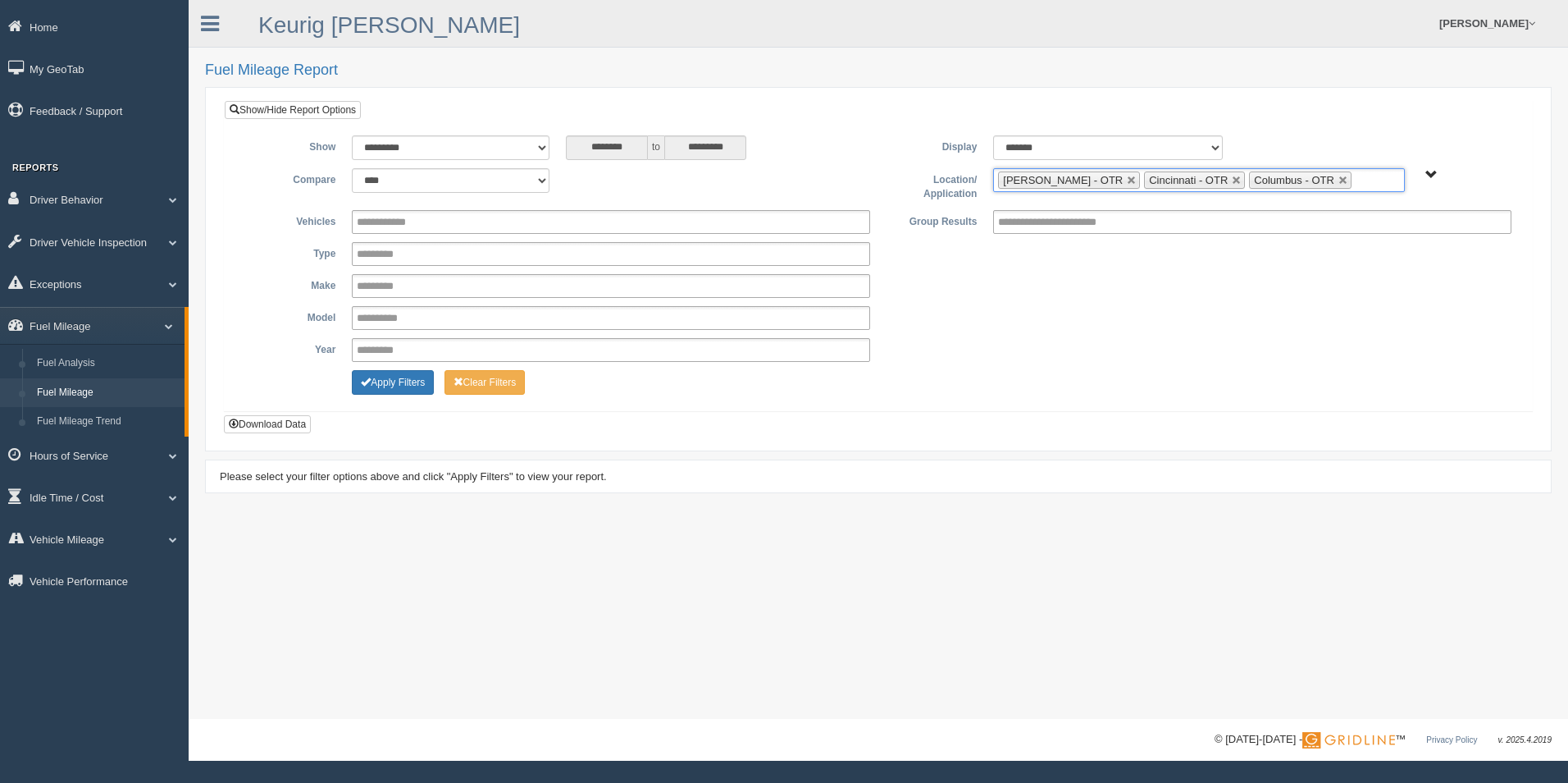
click at [1322, 179] on ul "Beckley - OTR Cincinnati - OTR Columbus - OTR" at bounding box center [1198, 180] width 411 height 24
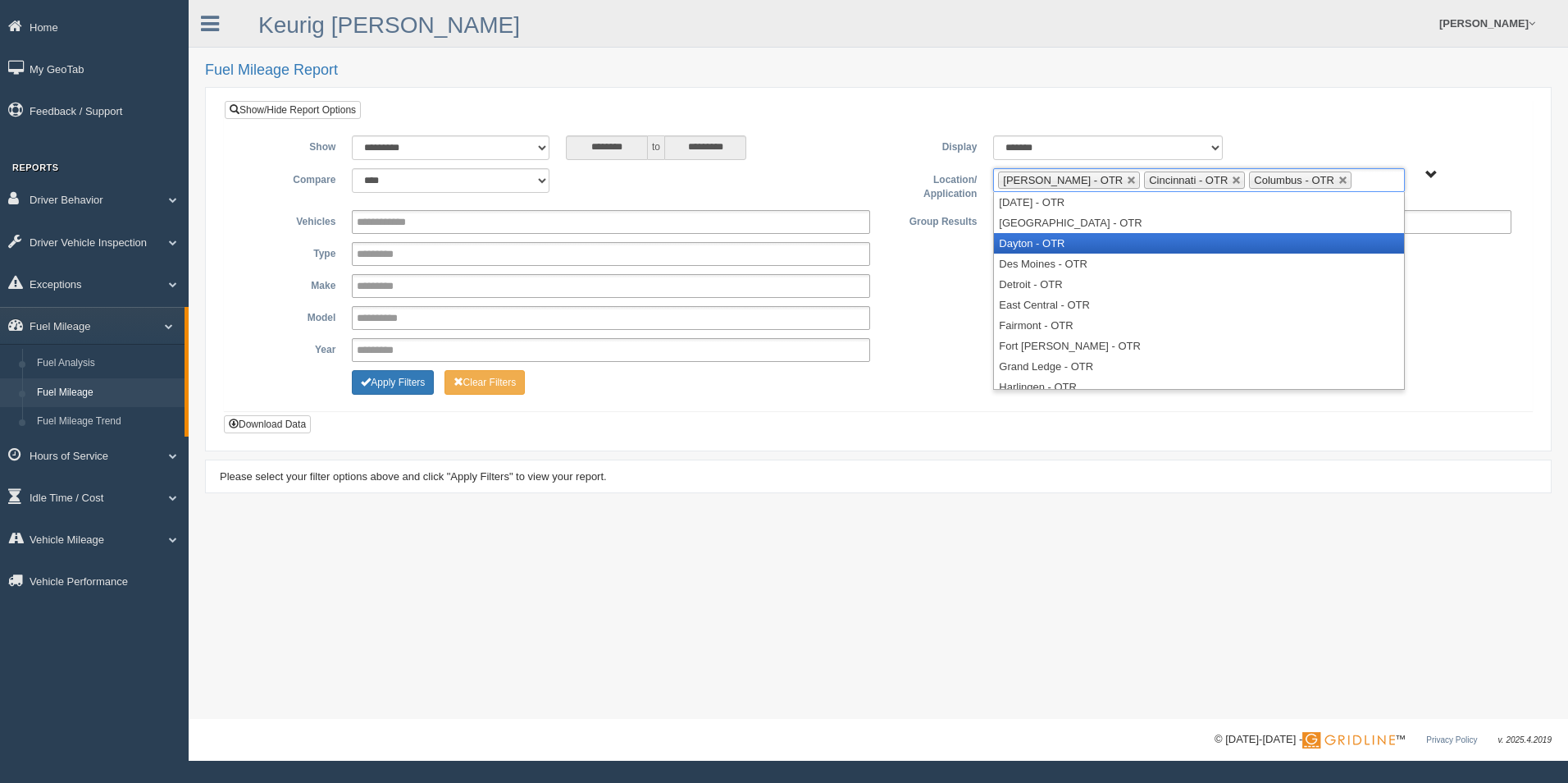
click at [1199, 245] on li "Dayton - OTR" at bounding box center [1199, 243] width 410 height 20
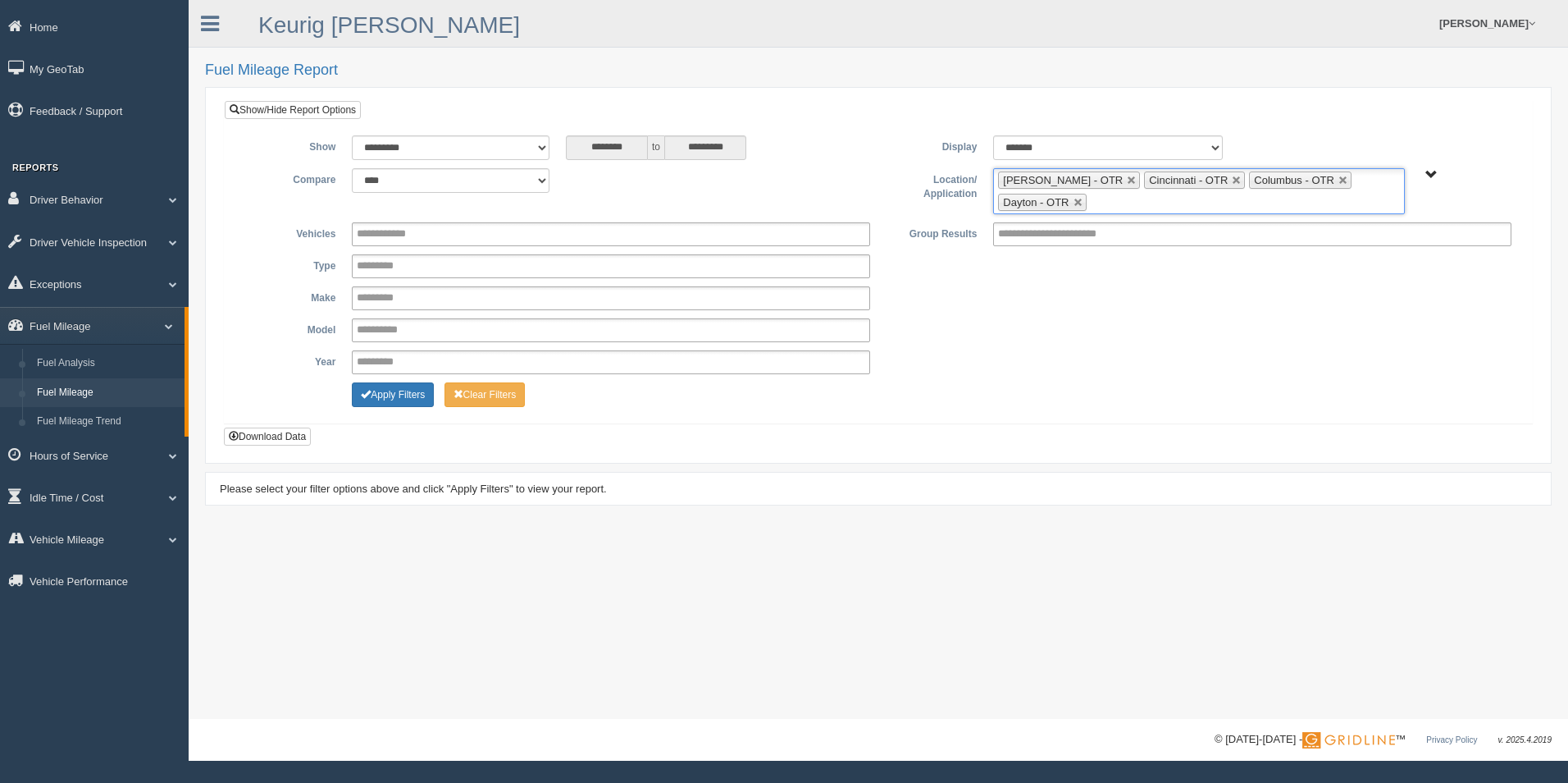
click at [1275, 203] on ul "Beckley - OTR Cincinnati - OTR Columbus - OTR Dayton - OTR" at bounding box center [1198, 191] width 411 height 46
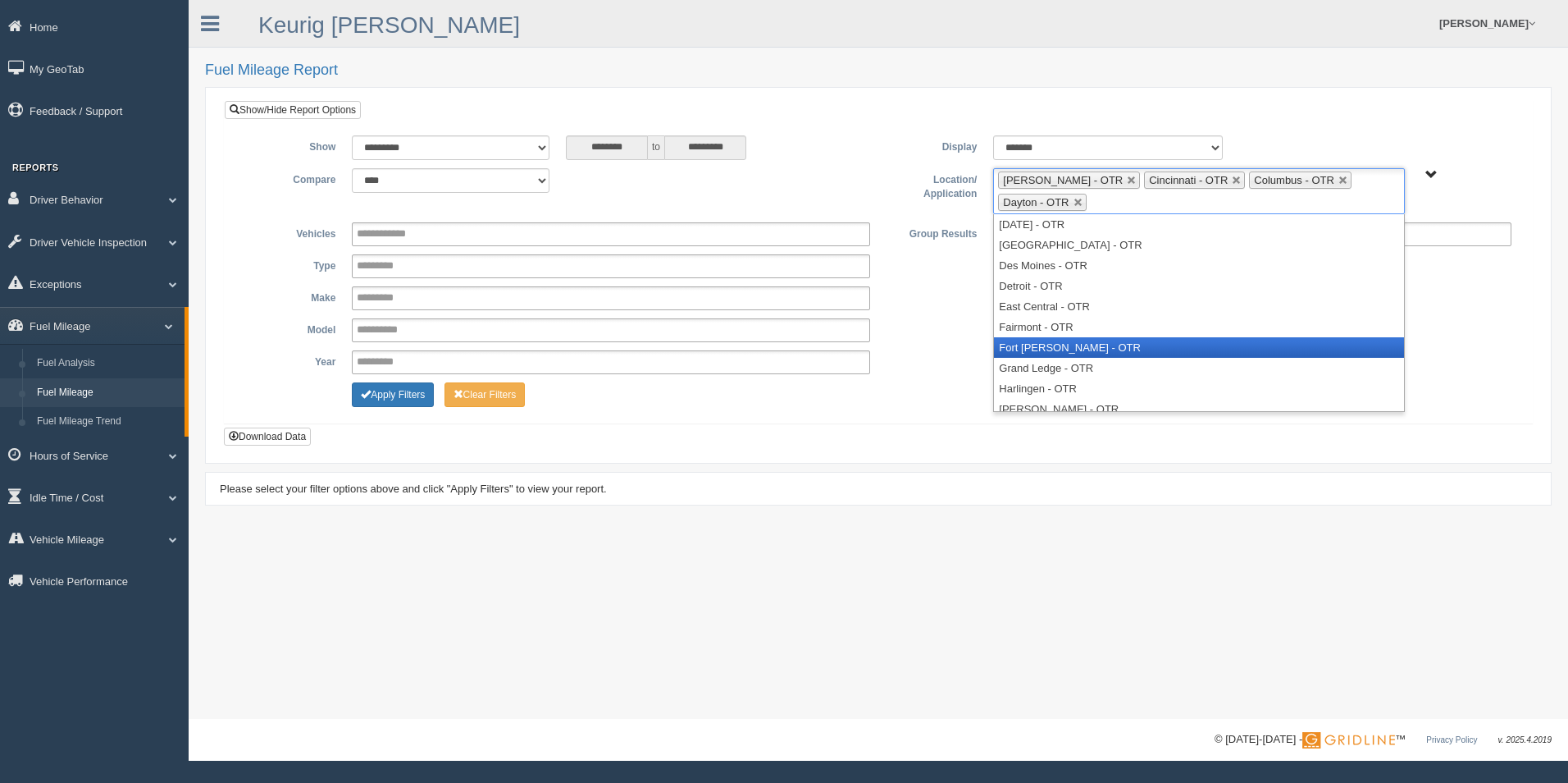
click at [1121, 345] on li "Fort [PERSON_NAME] - OTR" at bounding box center [1199, 347] width 410 height 20
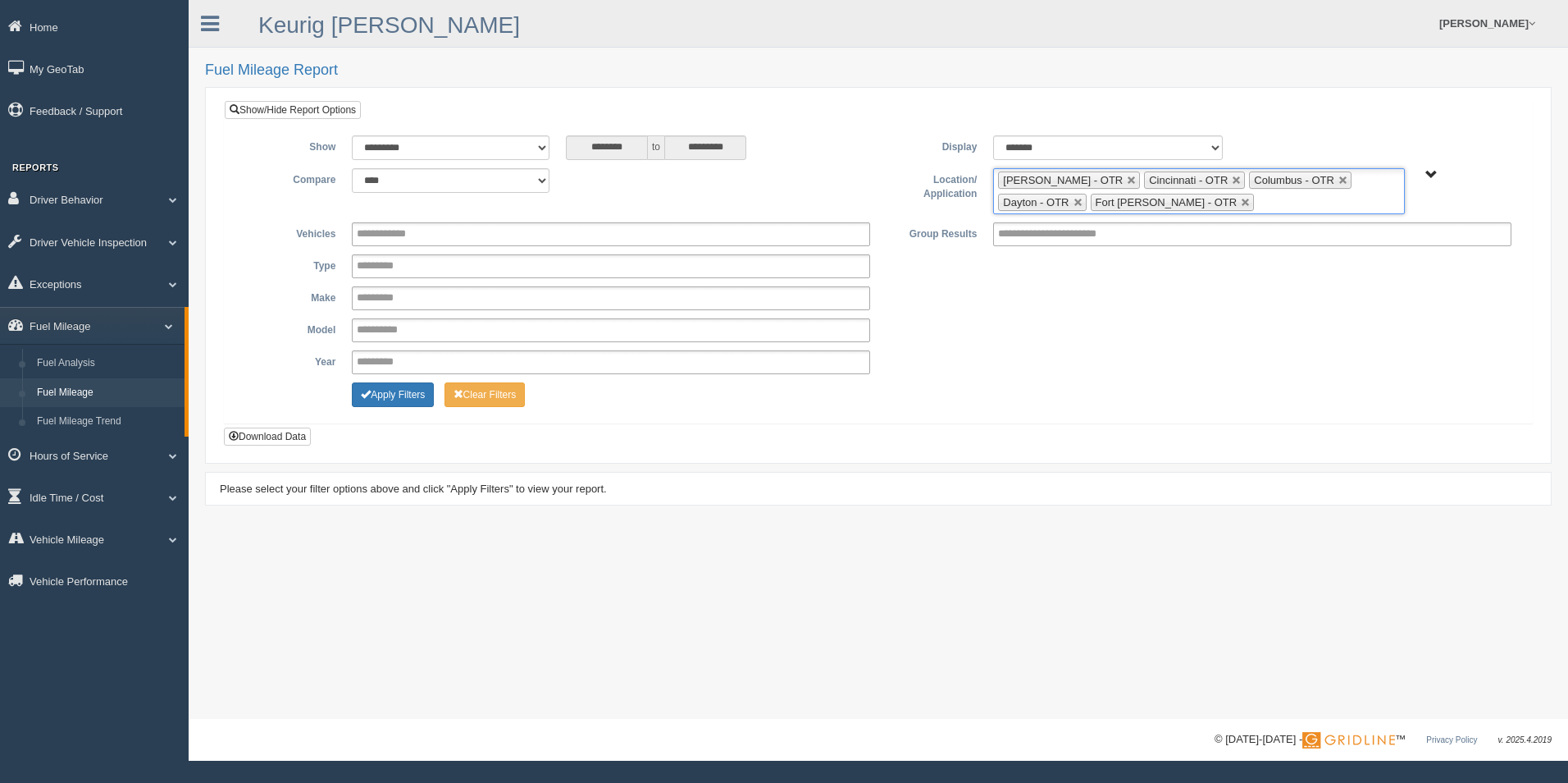
click at [1151, 202] on ul "Beckley - OTR Cincinnati - OTR Columbus - OTR Dayton - OTR Fort Wayne - OTR" at bounding box center [1198, 191] width 411 height 46
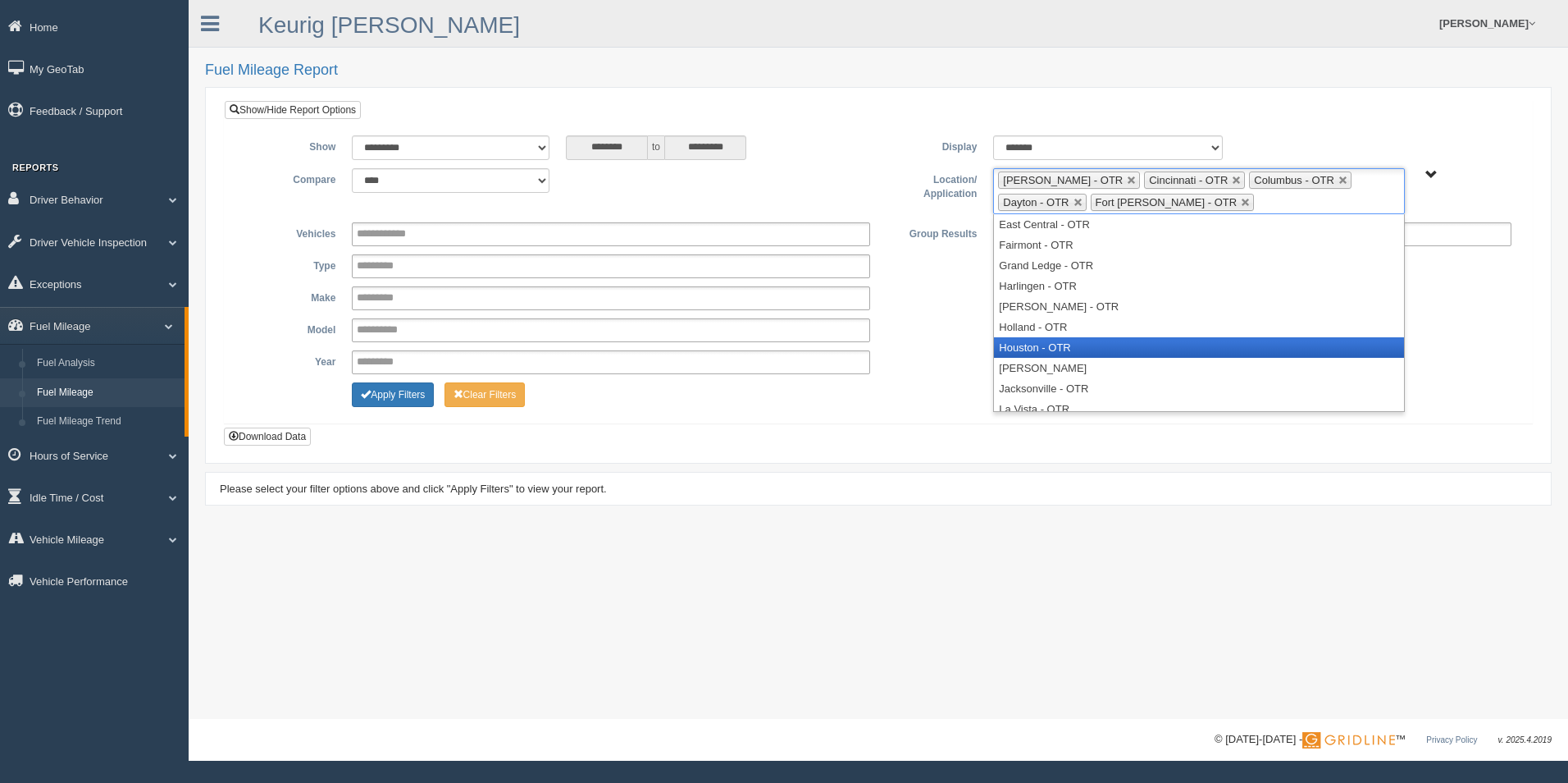
scroll to position [164, 0]
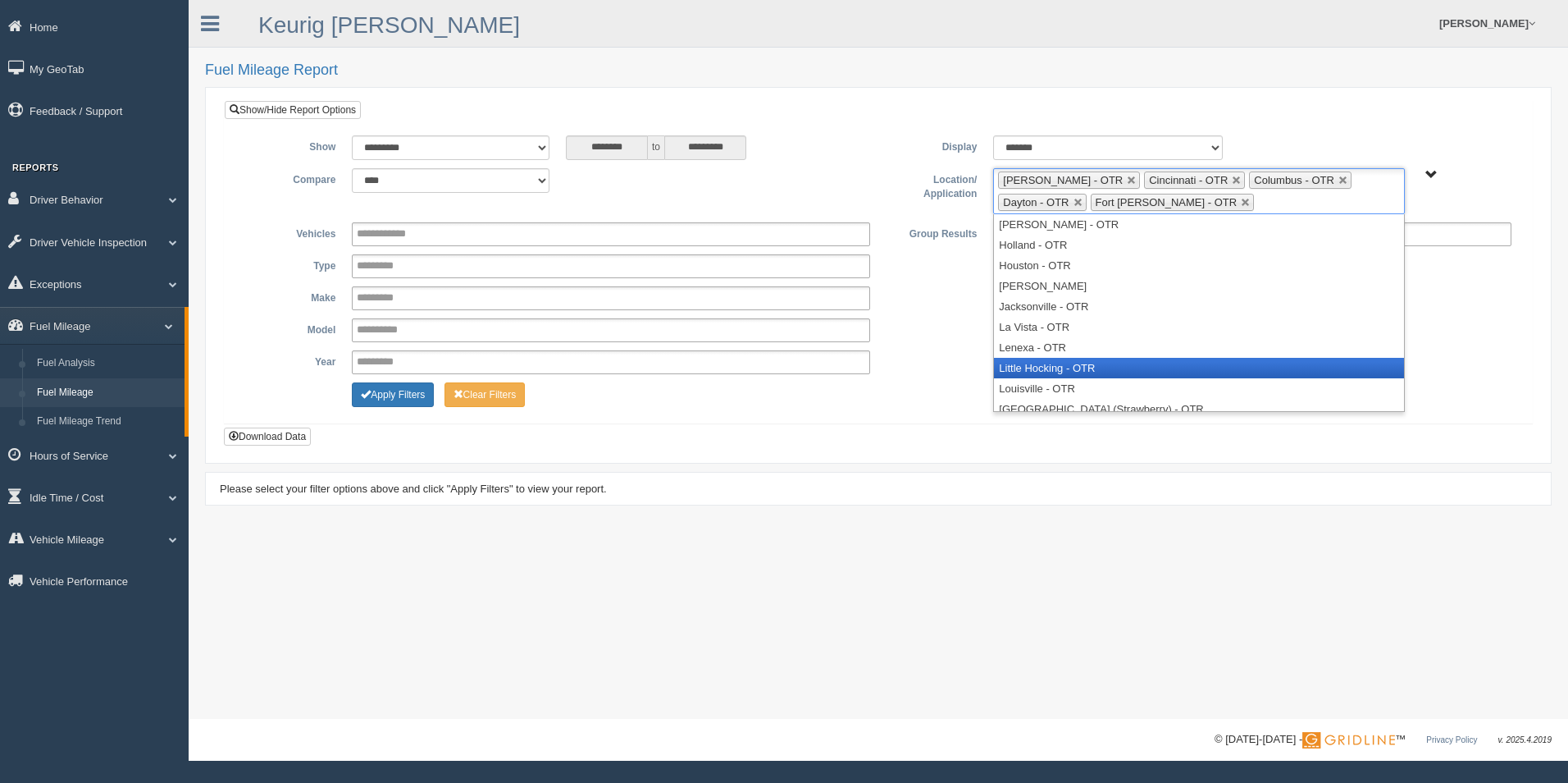
click at [1062, 367] on li "Little Hocking - OTR" at bounding box center [1199, 367] width 410 height 20
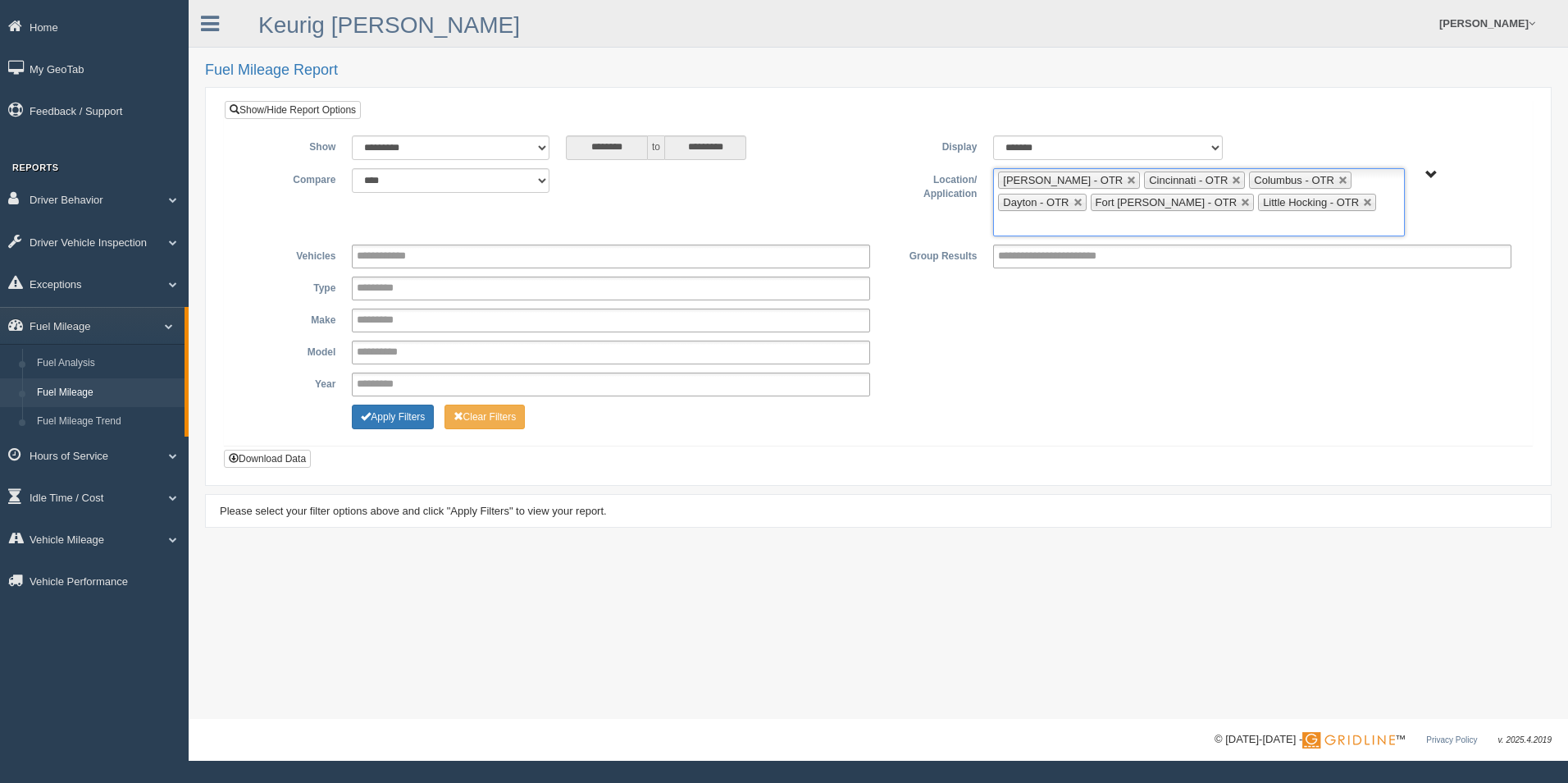
click at [1018, 215] on input "text" at bounding box center [1008, 224] width 20 height 20
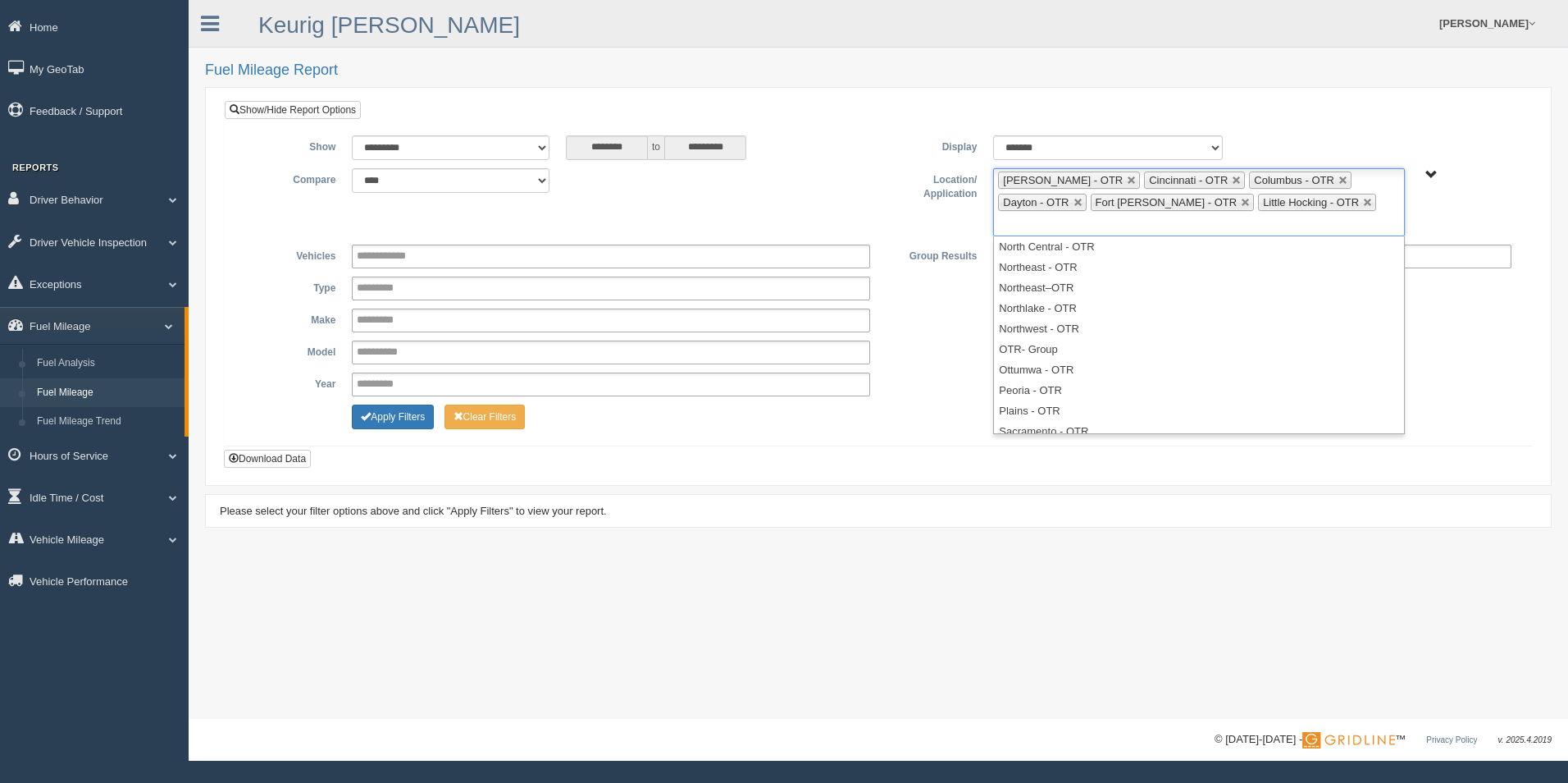
scroll to position [644, 0]
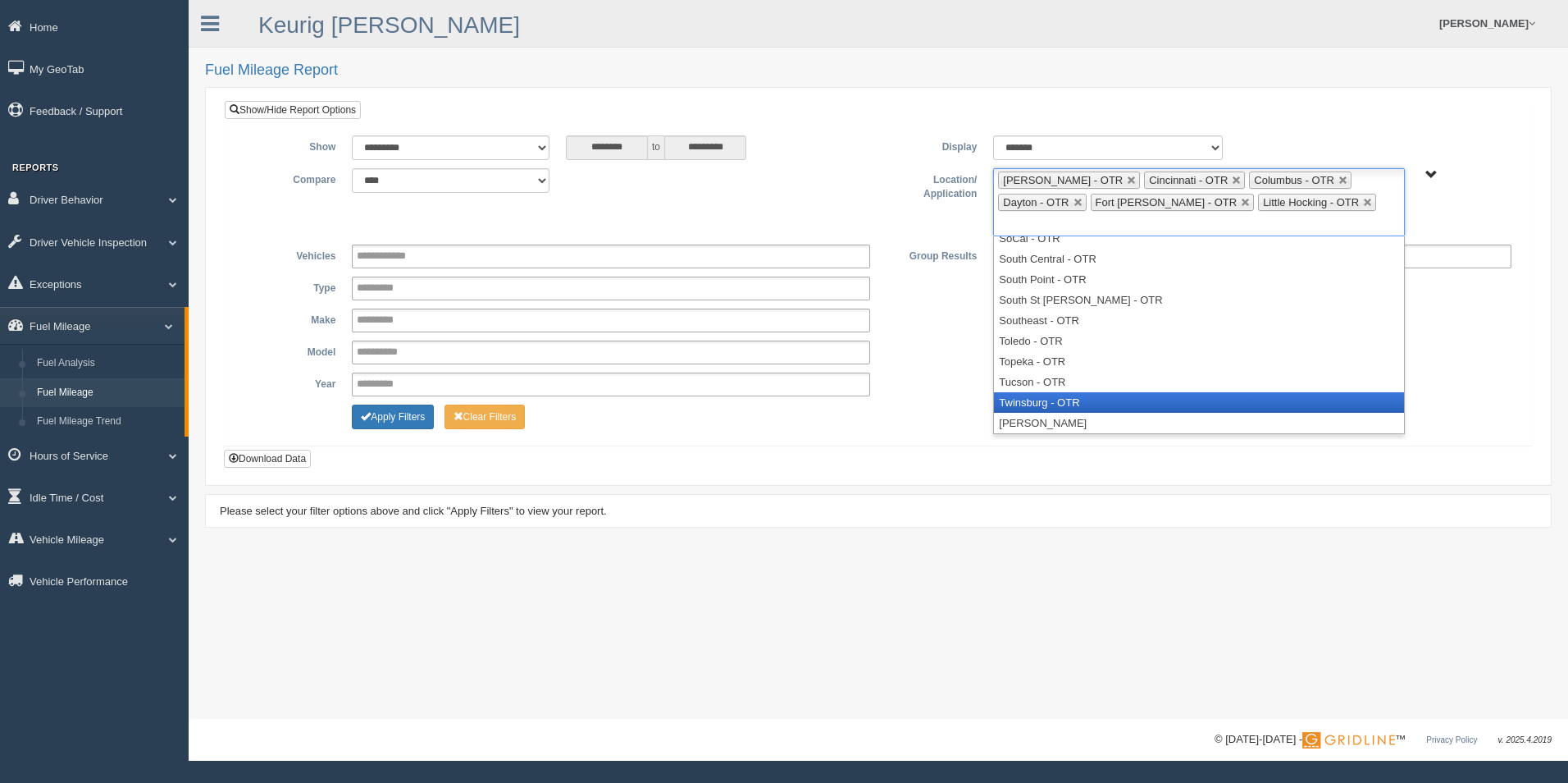
click at [1078, 392] on li "Twinsburg - OTR" at bounding box center [1199, 402] width 410 height 20
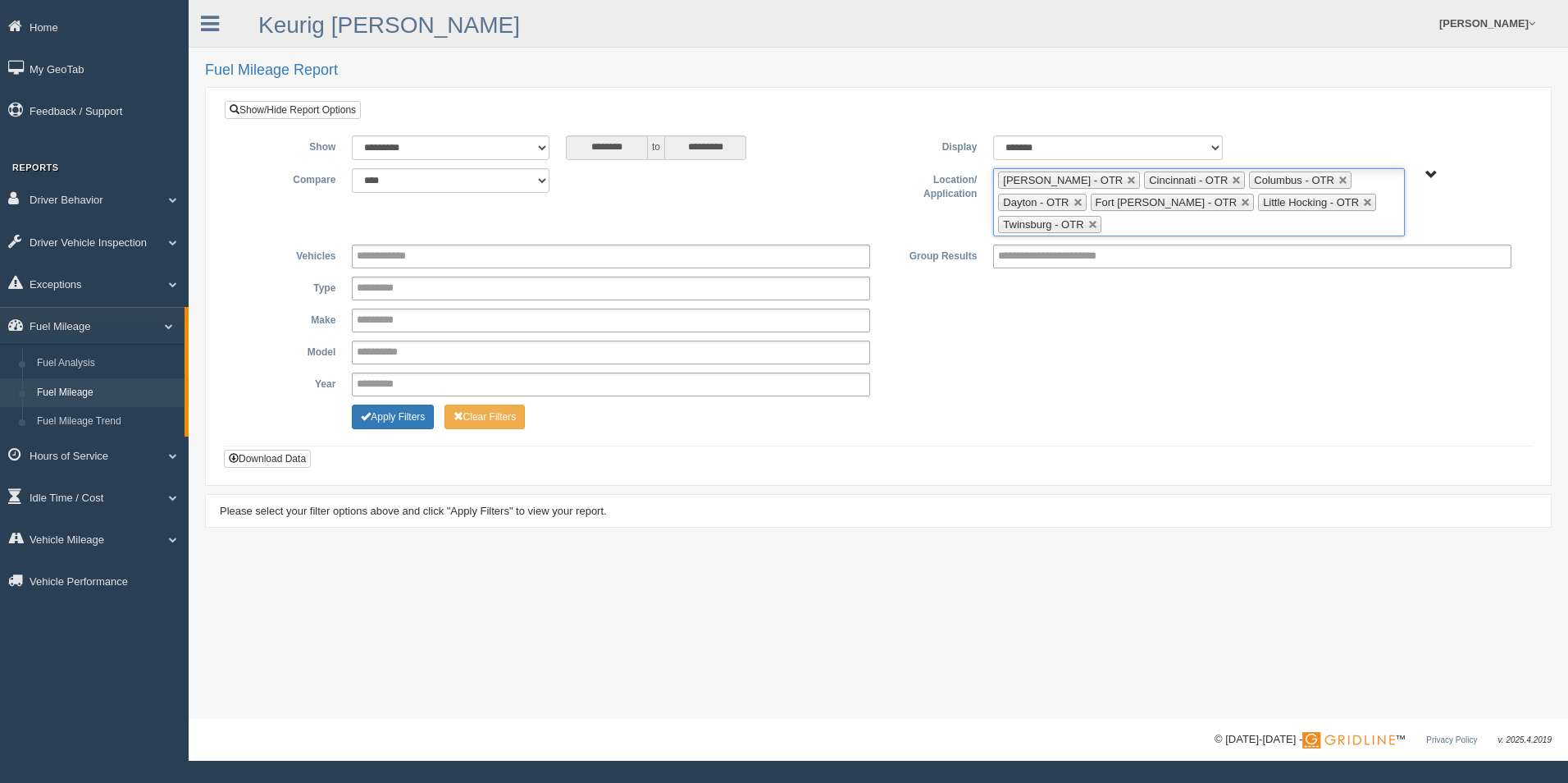
click at [1126, 215] on input "text" at bounding box center [1115, 224] width 20 height 20
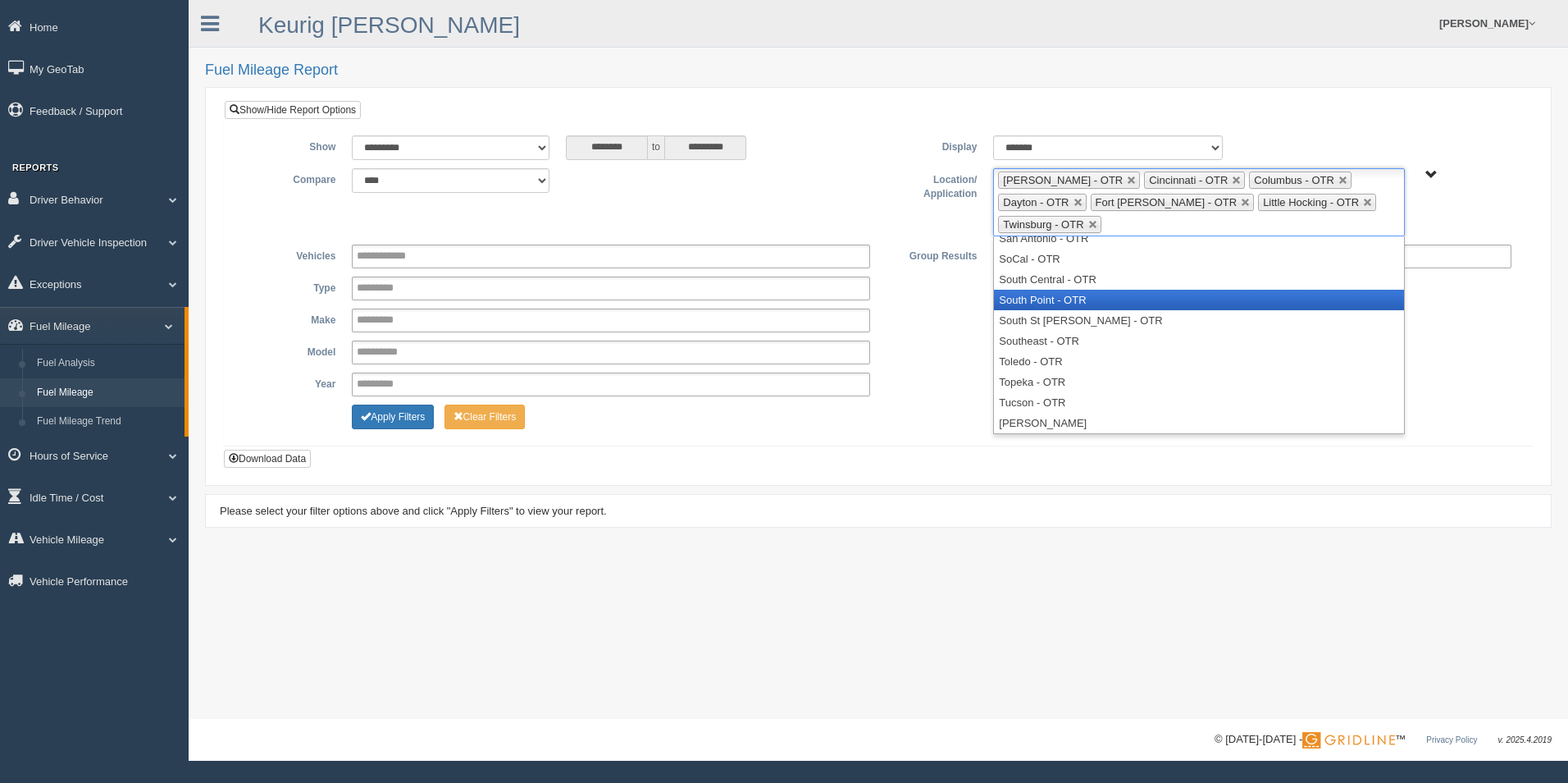
click at [1096, 290] on li "South Point - OTR" at bounding box center [1199, 300] width 410 height 20
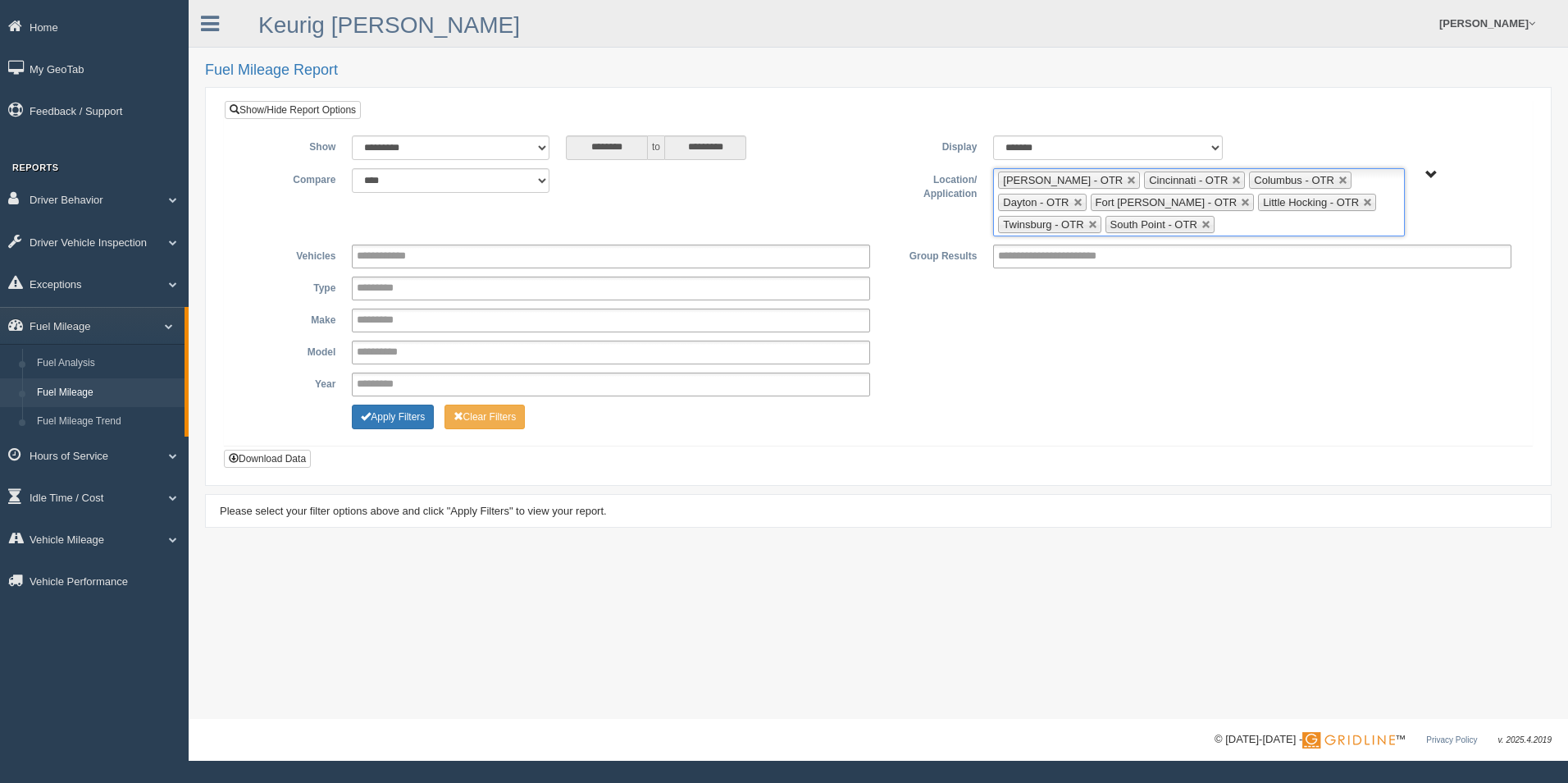
scroll to position [603, 0]
click at [1148, 222] on ul "Beckley - OTR Cincinnati - OTR Columbus - OTR Dayton - OTR Fort Wayne - OTR Lit…" at bounding box center [1198, 202] width 411 height 68
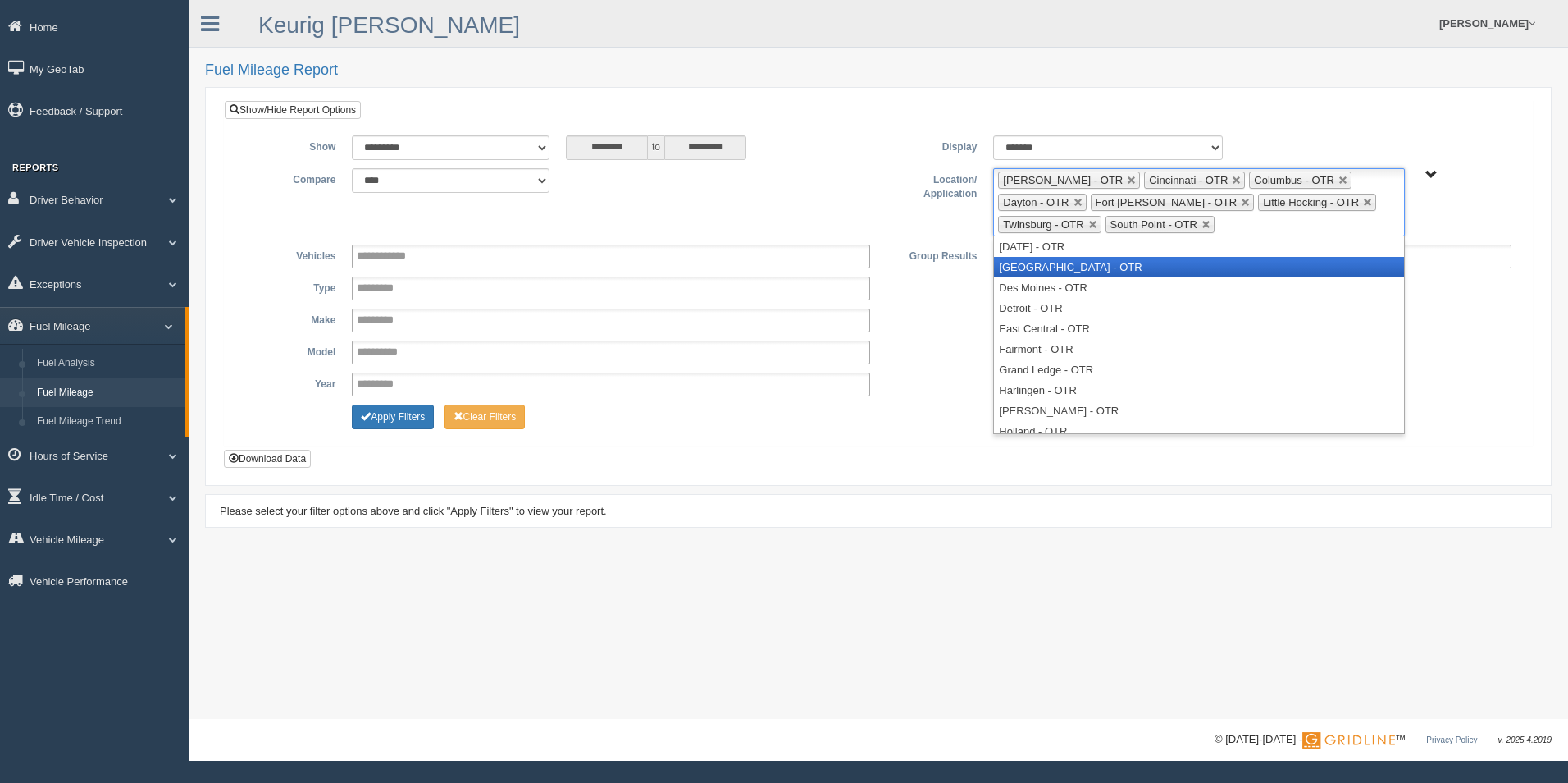
click at [1113, 261] on li "[GEOGRAPHIC_DATA] - OTR" at bounding box center [1199, 267] width 410 height 20
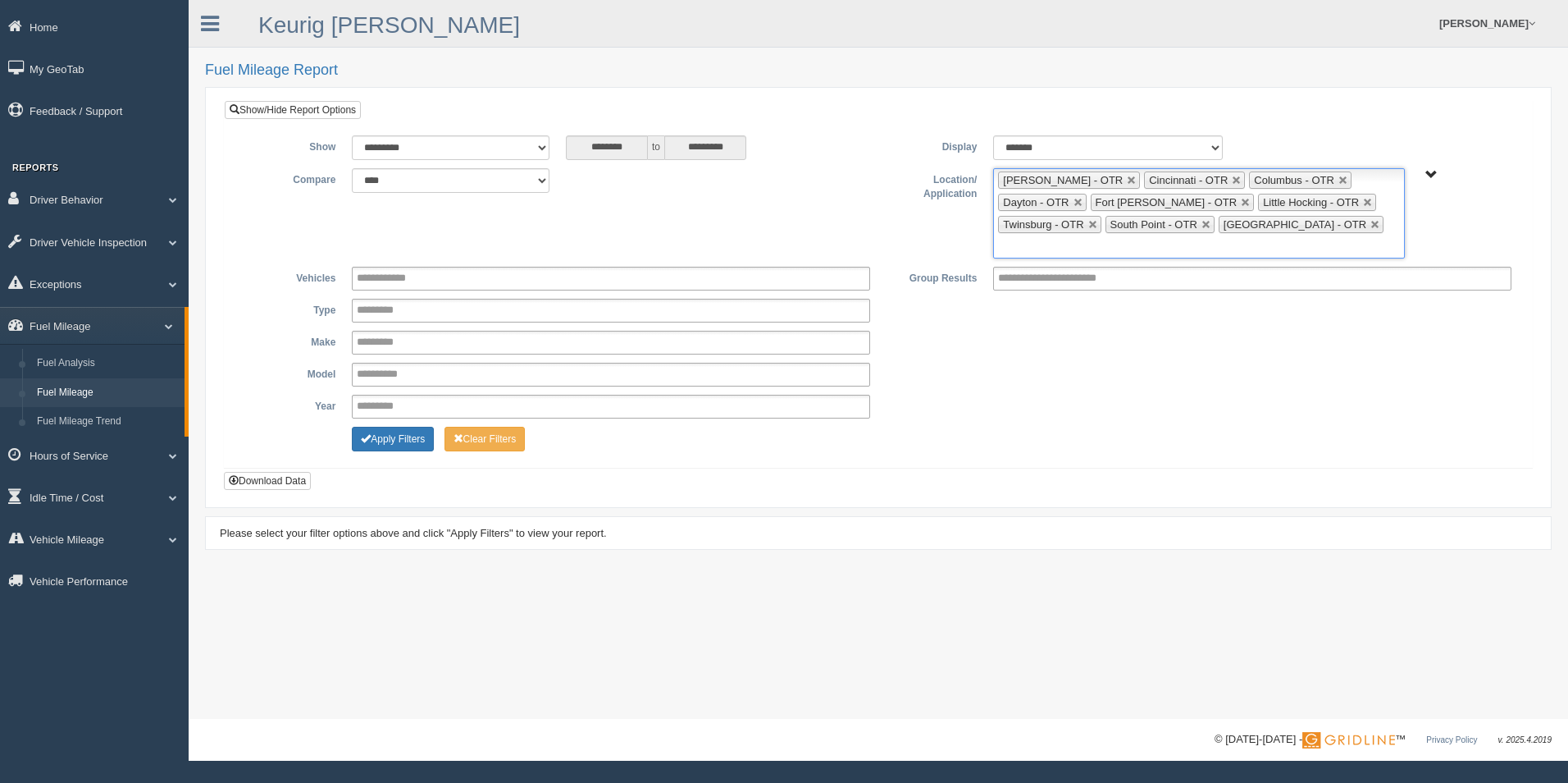
click at [1378, 223] on ul "Beckley - OTR Cincinnati - OTR Columbus - OTR Dayton - OTR Fort Wayne - OTR Lit…" at bounding box center [1198, 213] width 411 height 90
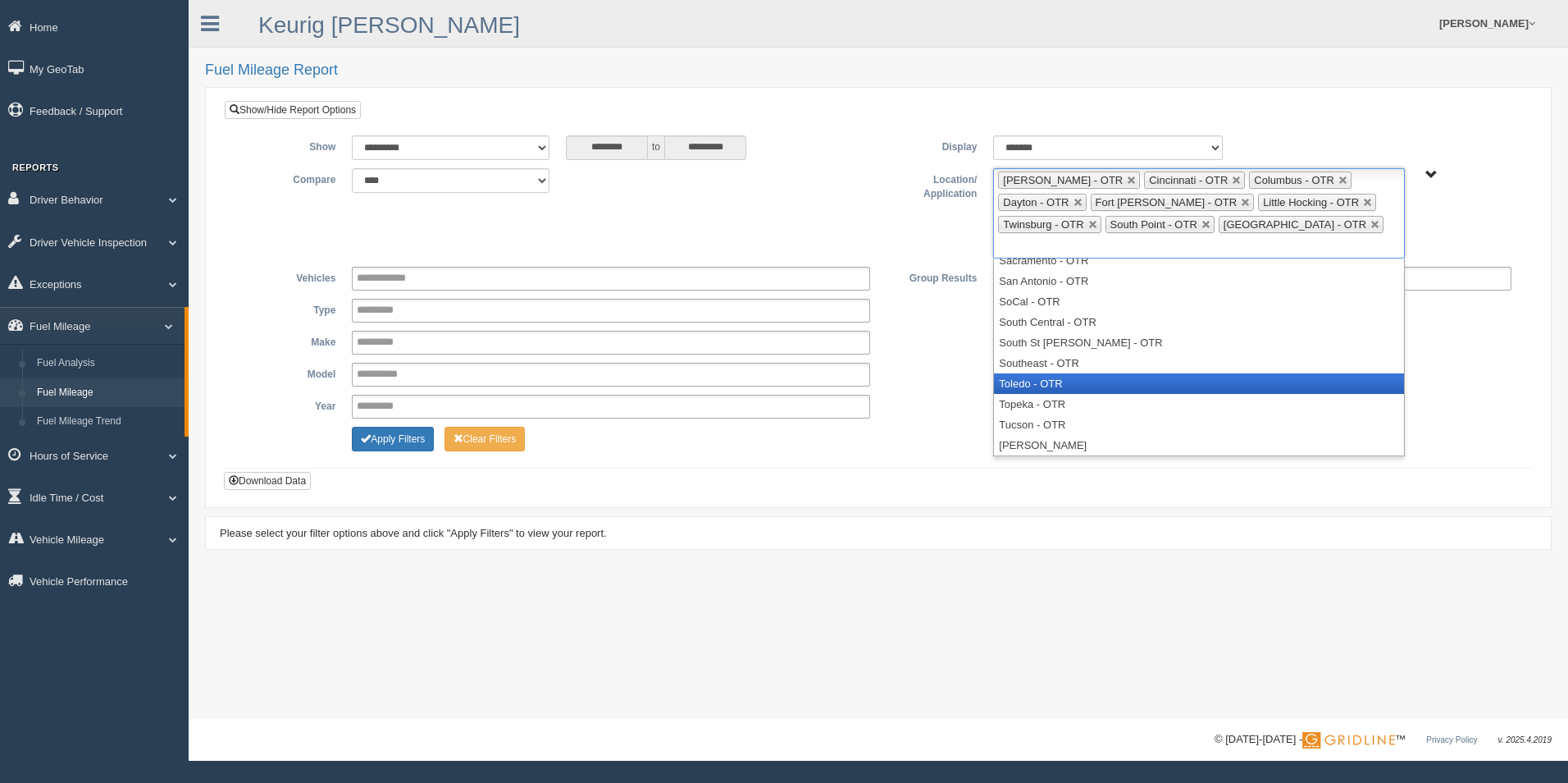
scroll to position [501, 0]
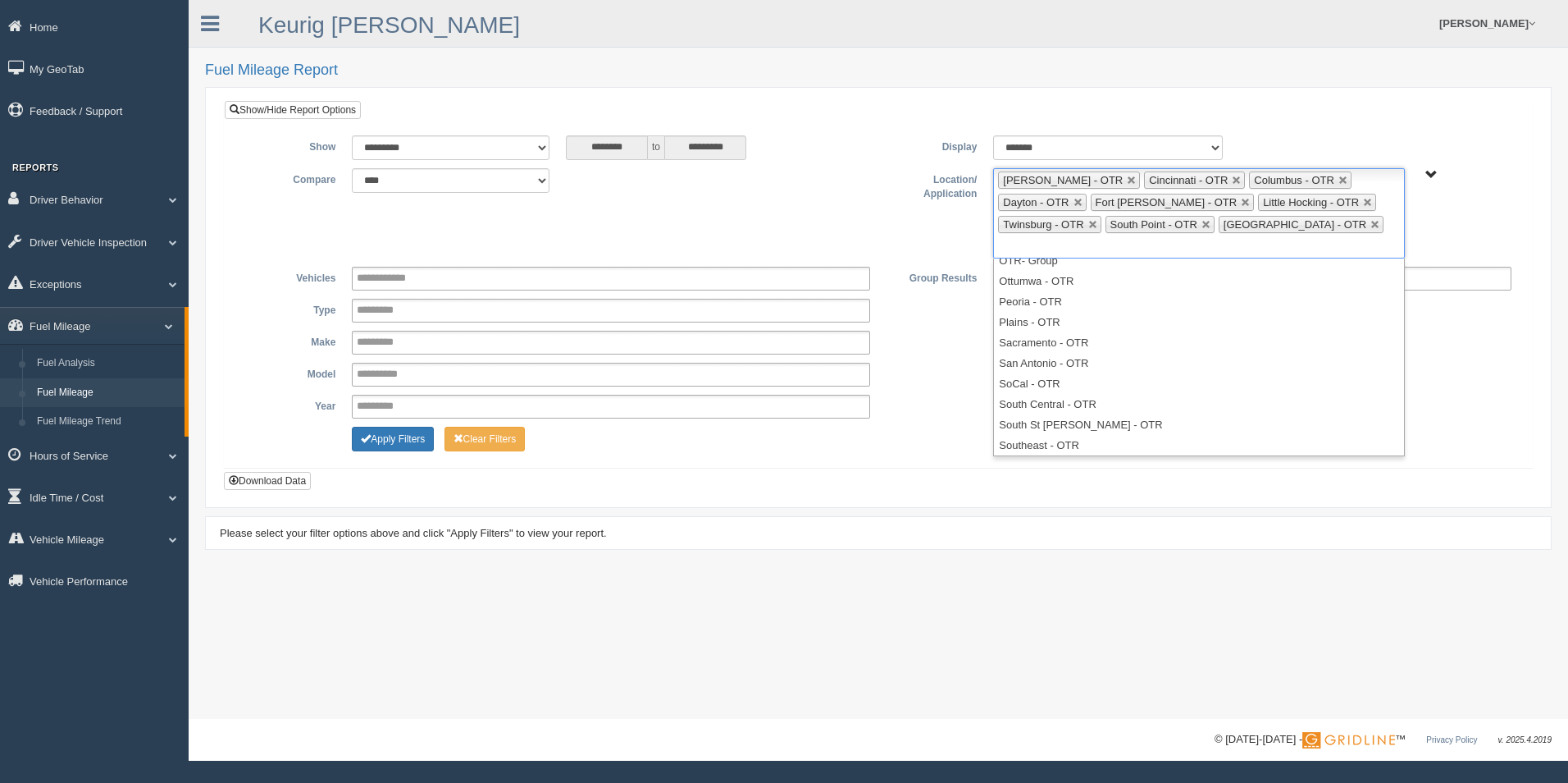
click at [918, 394] on div "Year **** **** **** **** **** **** **** **** **** **** **** **** **** **** ****…" at bounding box center [878, 406] width 1283 height 24
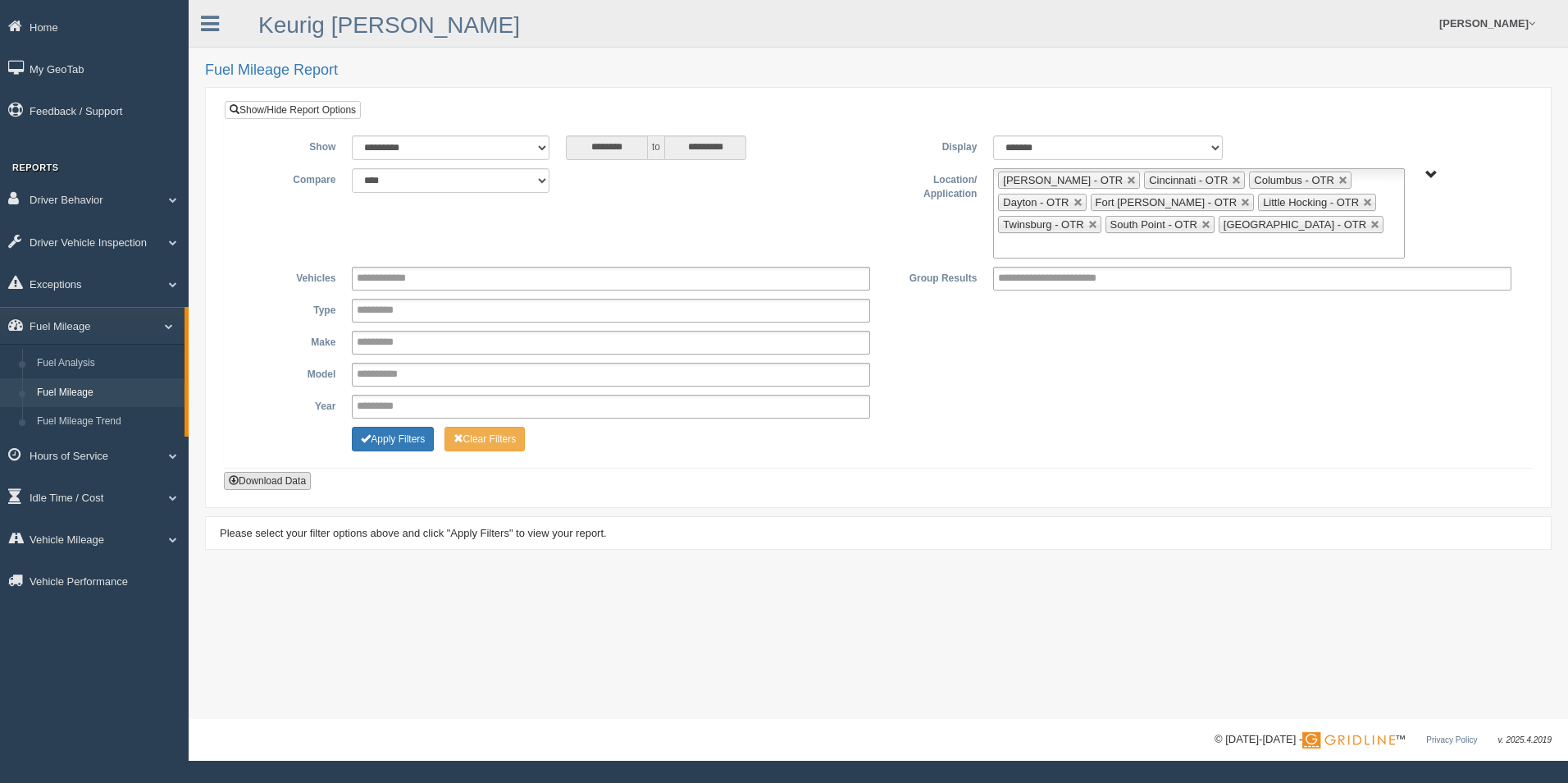
click at [248, 472] on button "Download Data" at bounding box center [268, 480] width 87 height 18
